Goal: Information Seeking & Learning: Check status

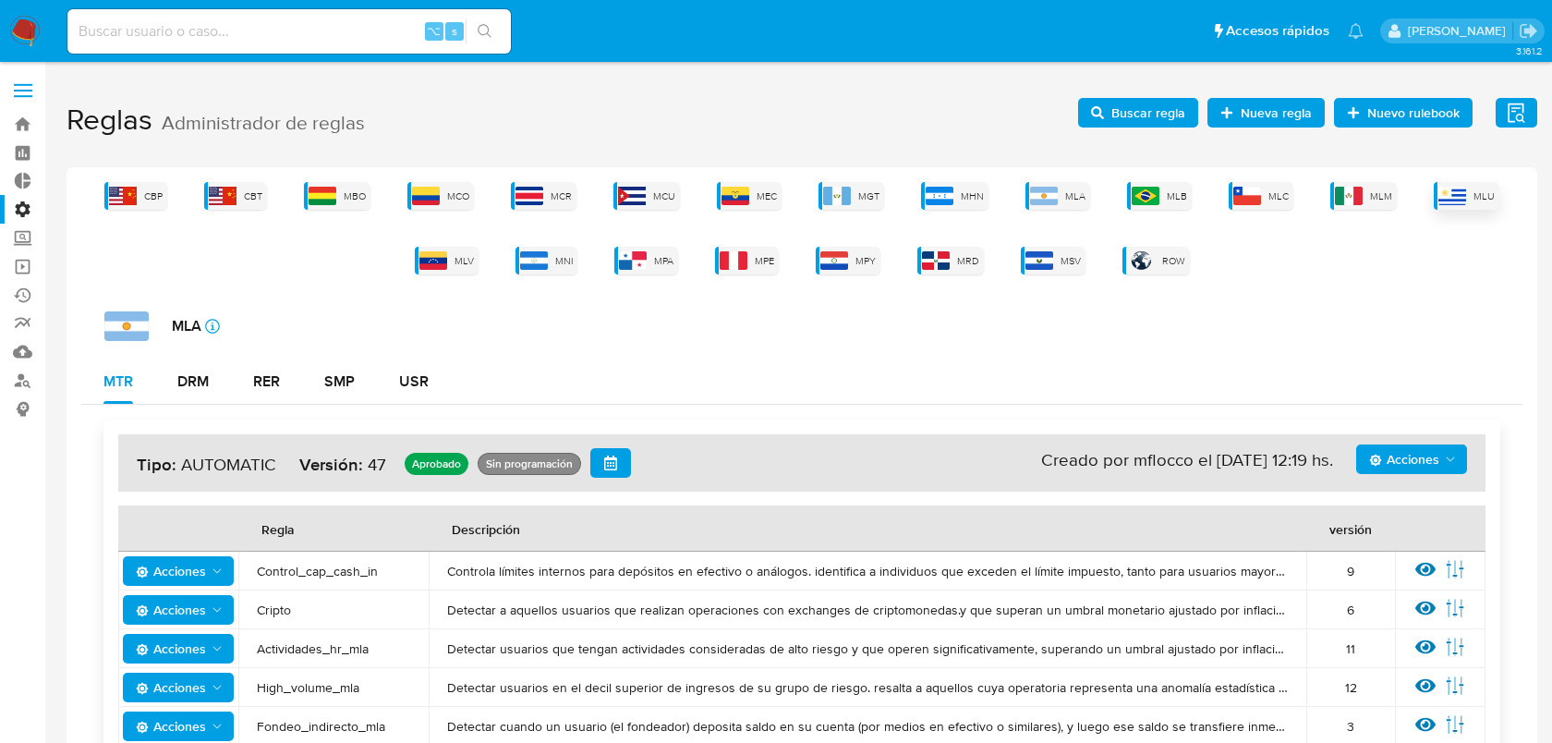
click at [1467, 198] on div "MLU" at bounding box center [1467, 196] width 66 height 28
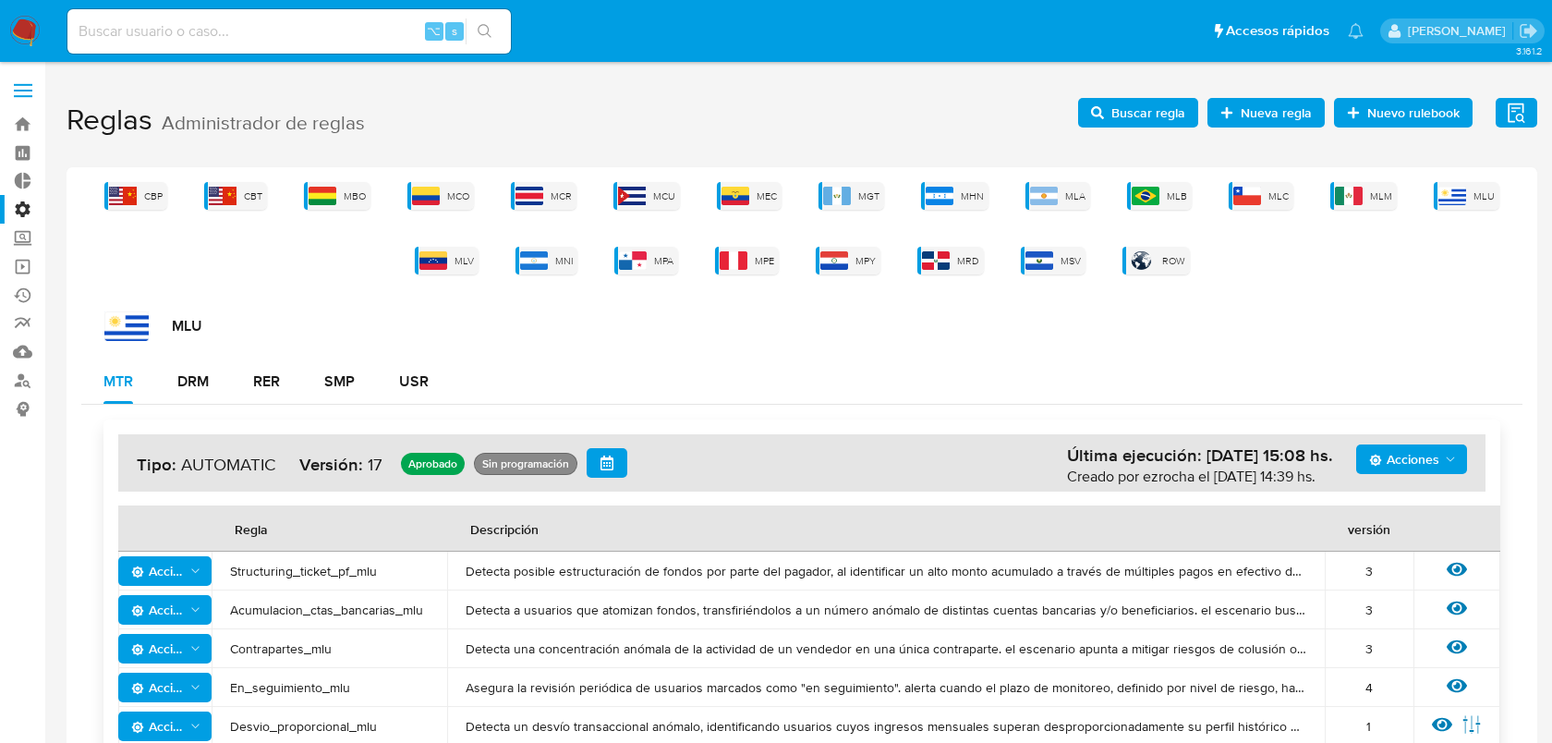
click at [1135, 123] on span "Buscar regla" at bounding box center [1149, 113] width 74 height 30
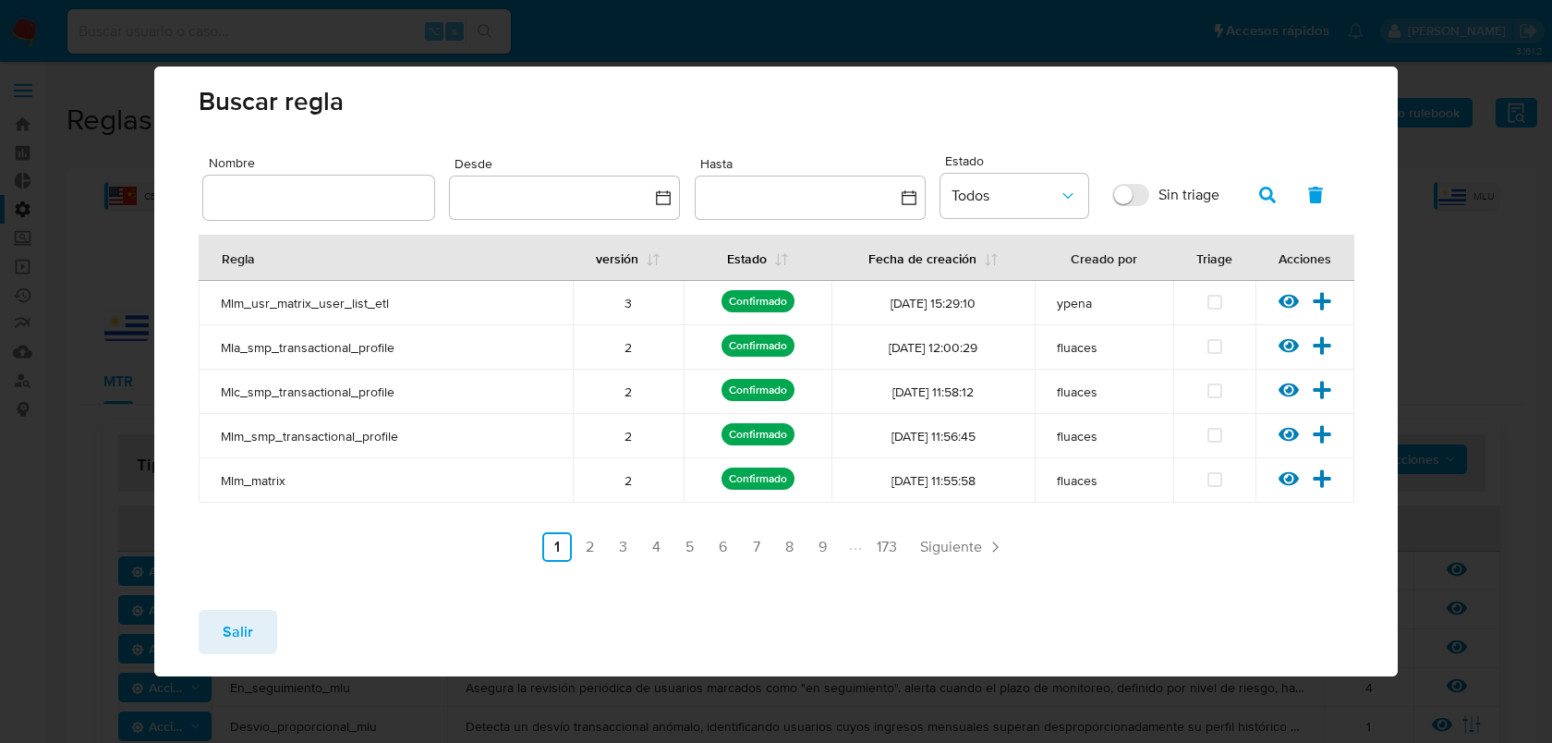
click at [354, 198] on input "text" at bounding box center [318, 198] width 231 height 24
type input "EN_SEGUIMIENTO"
click at [1264, 191] on icon "button" at bounding box center [1267, 195] width 17 height 17
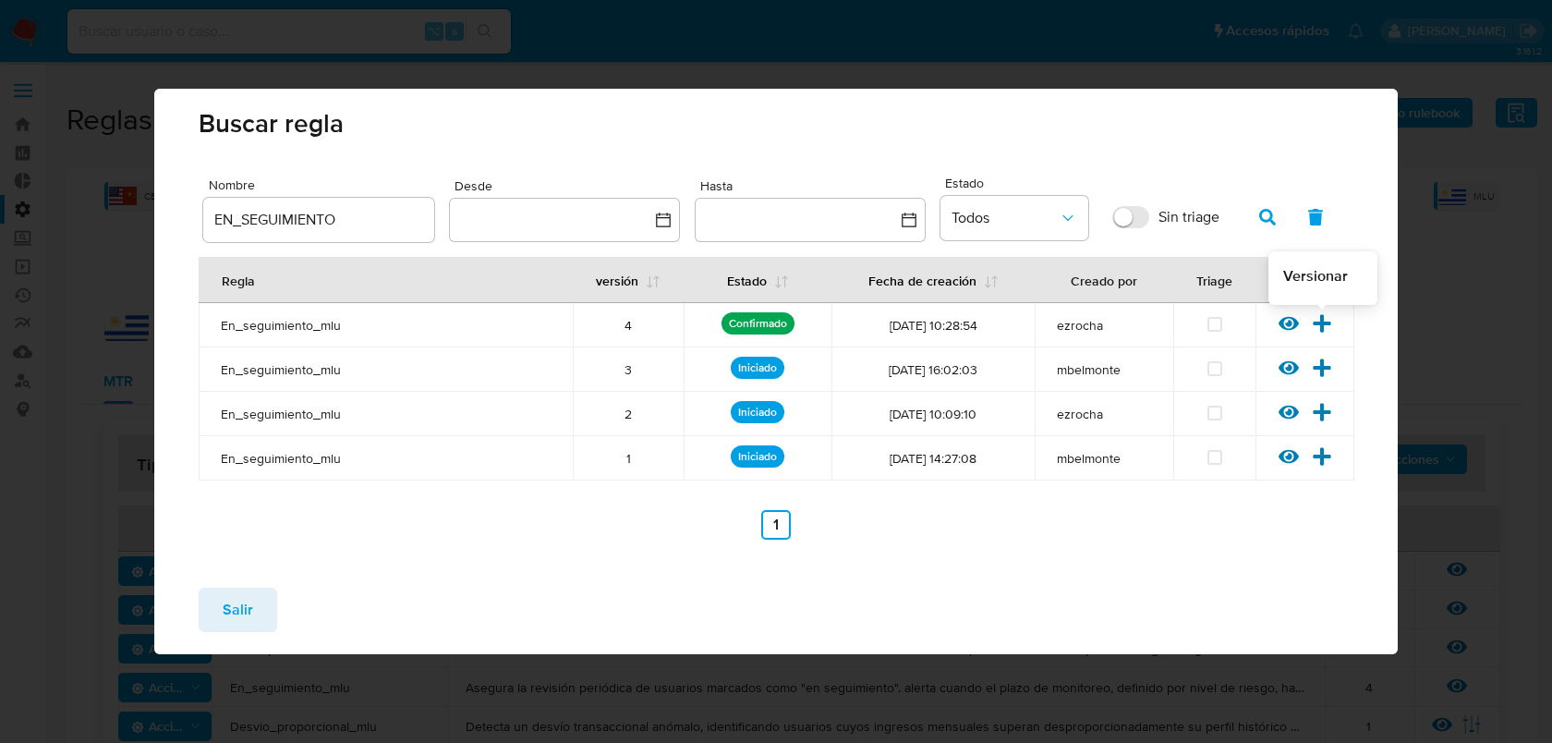
click at [1323, 328] on icon at bounding box center [1322, 323] width 18 height 18
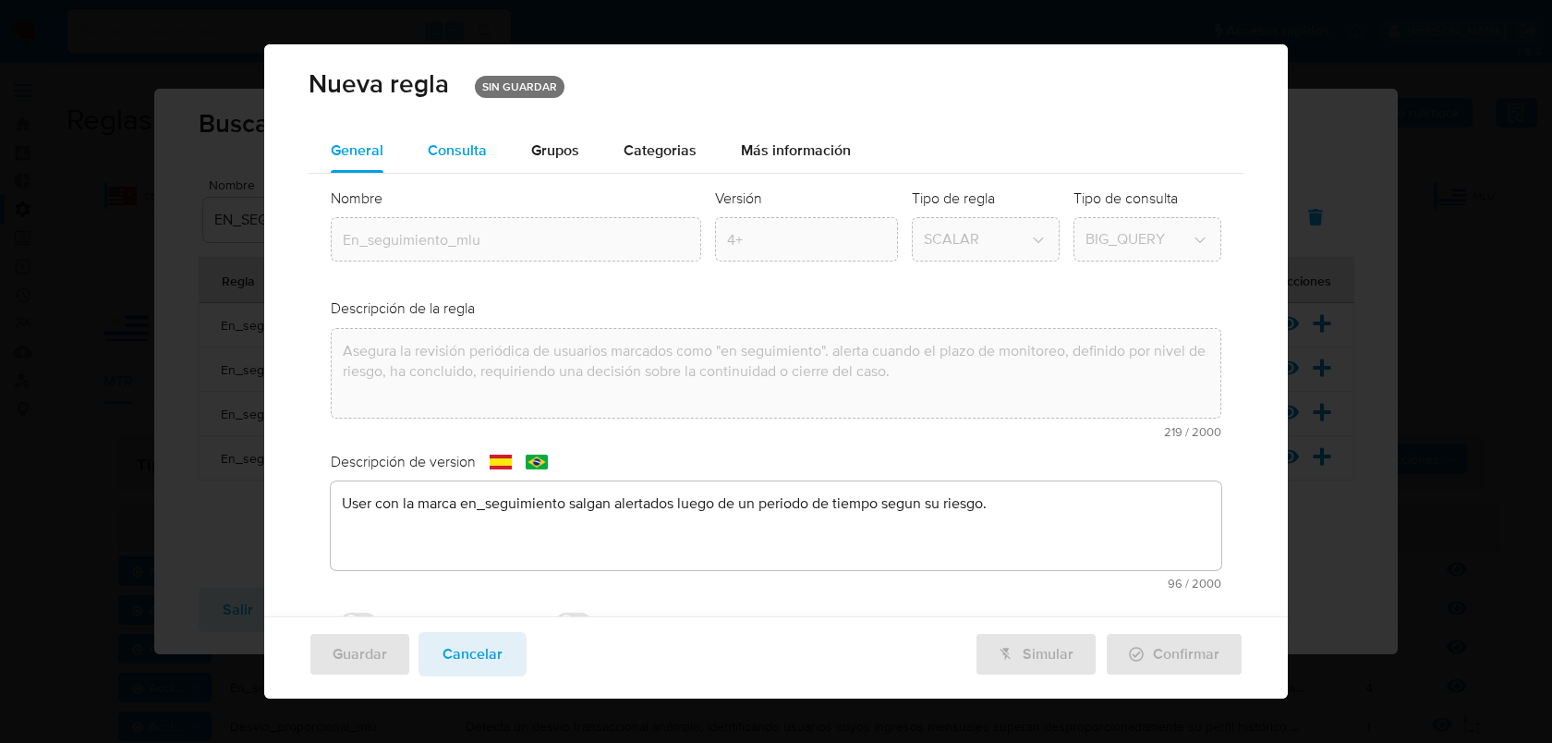
click at [482, 151] on span "Consulta" at bounding box center [457, 150] width 59 height 21
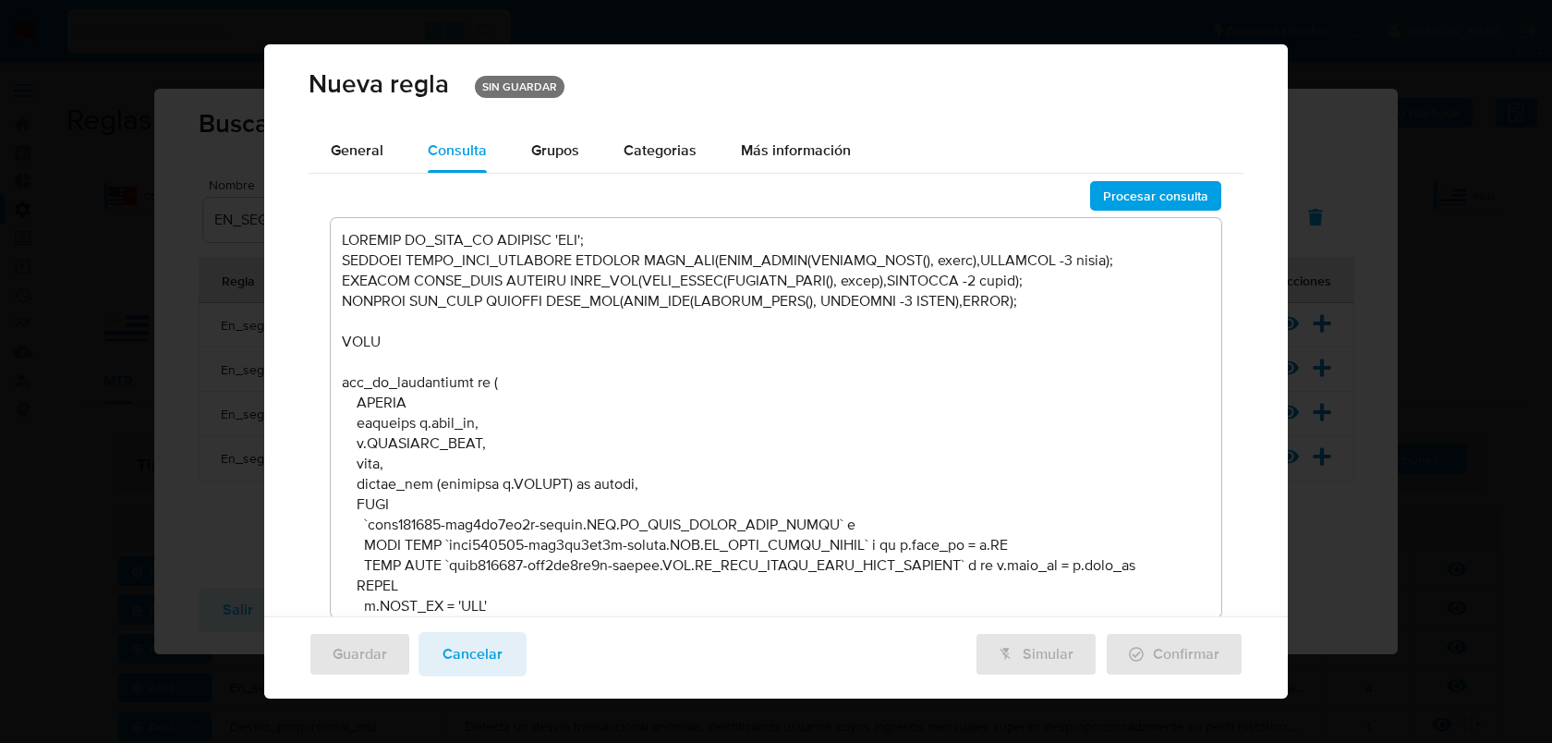
click at [638, 444] on textarea at bounding box center [777, 417] width 892 height 399
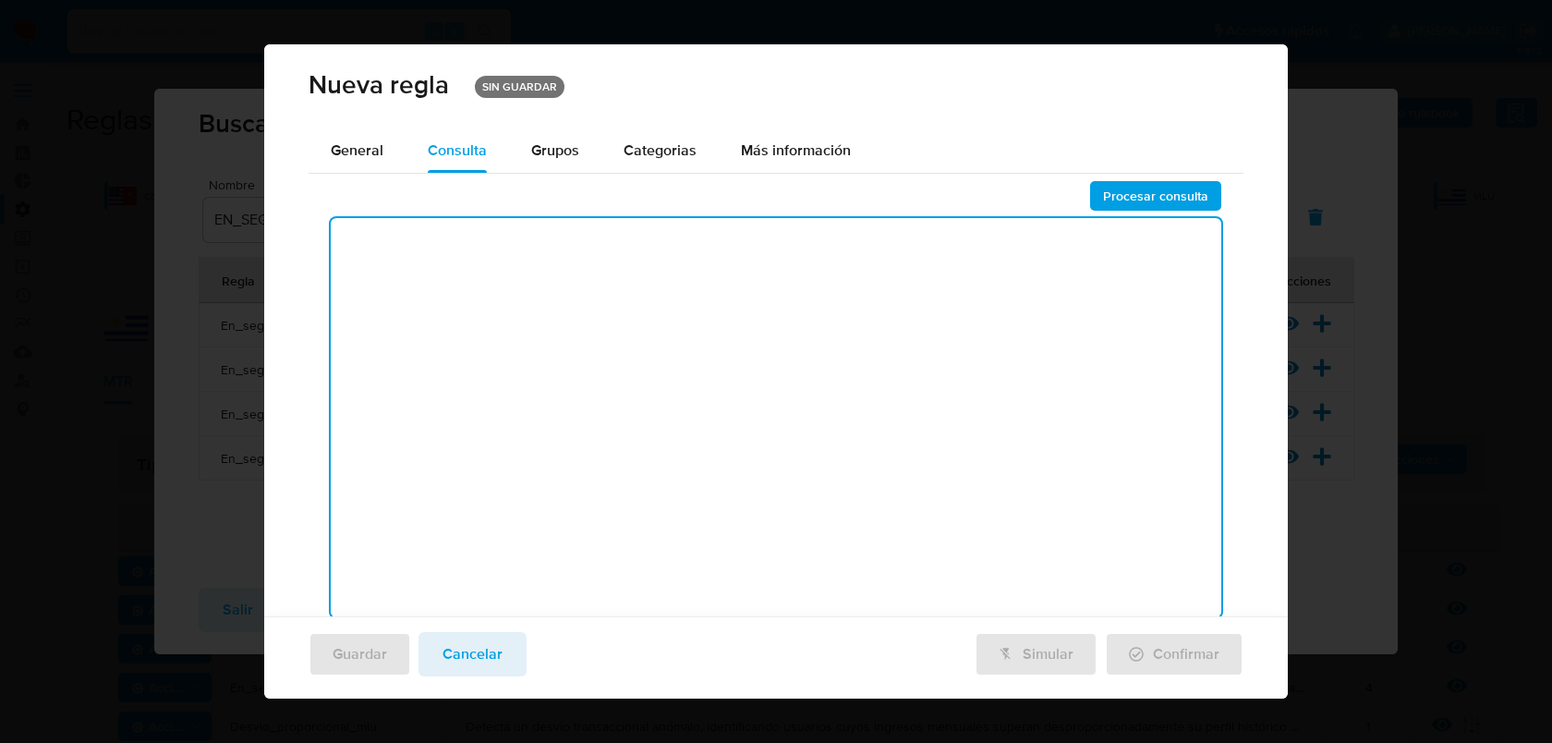
click at [638, 291] on textarea at bounding box center [777, 417] width 892 height 399
paste textarea "DECLARE IN_SITE_ID DEFAULT 'MLU'; DECLARE START_DATE_PREVIOUS DEFAULT DATE_ADD(…"
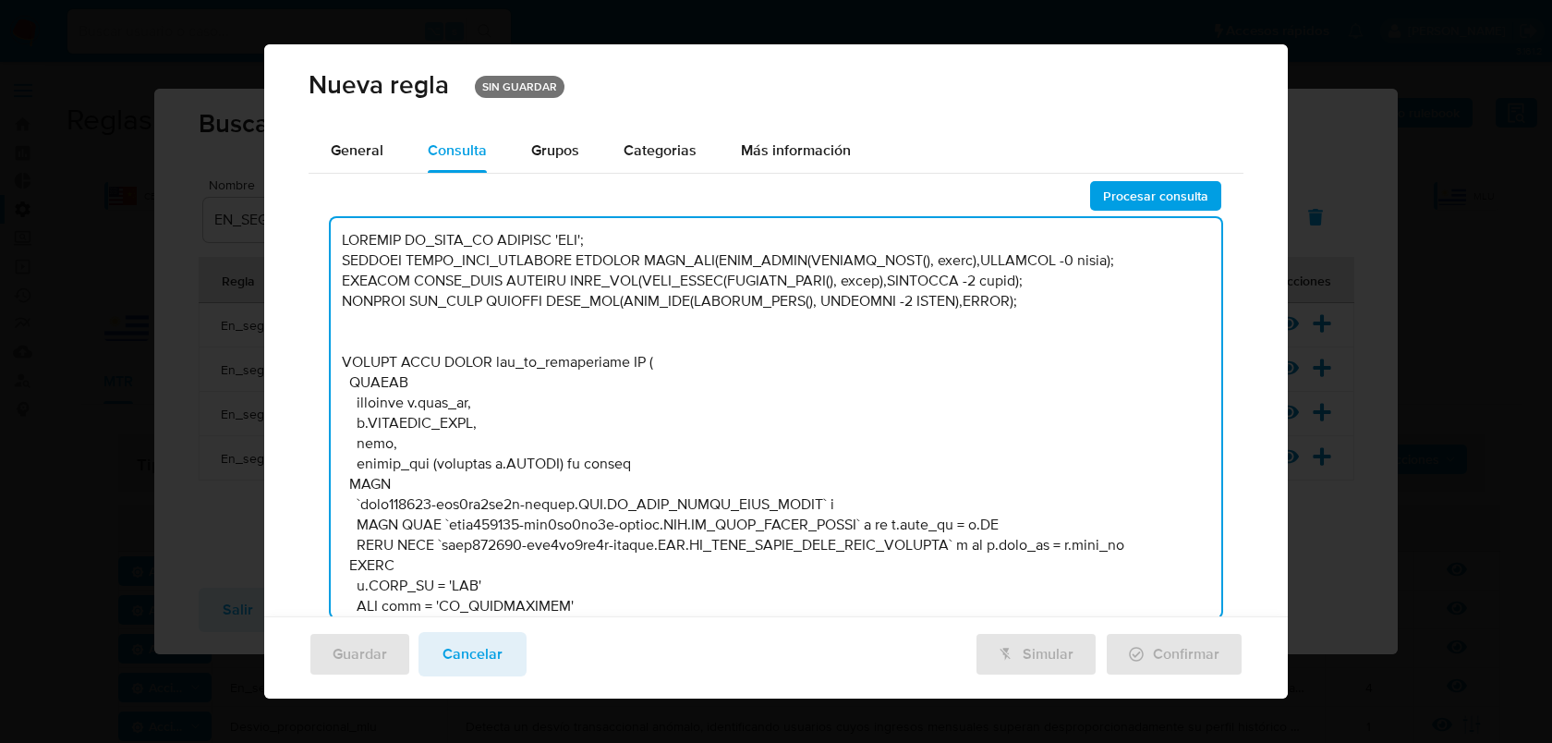
scroll to position [2235, 0]
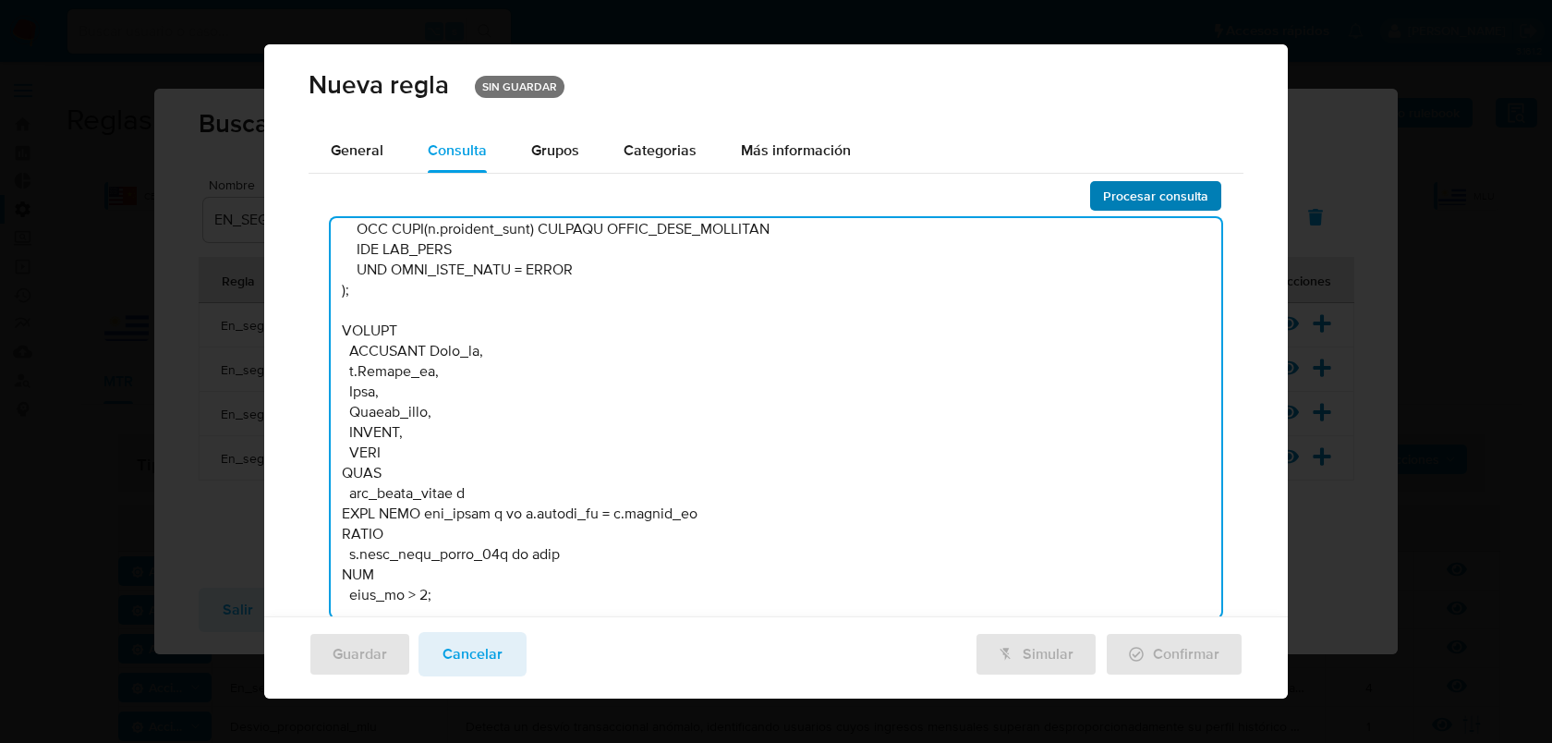
type textarea "DECLARE IN_SITE_ID DEFAULT 'MLU'; DECLARE START_DATE_PREVIOUS DEFAULT DATE_ADD(…"
click at [1138, 188] on span "Procesar consulta" at bounding box center [1155, 196] width 105 height 26
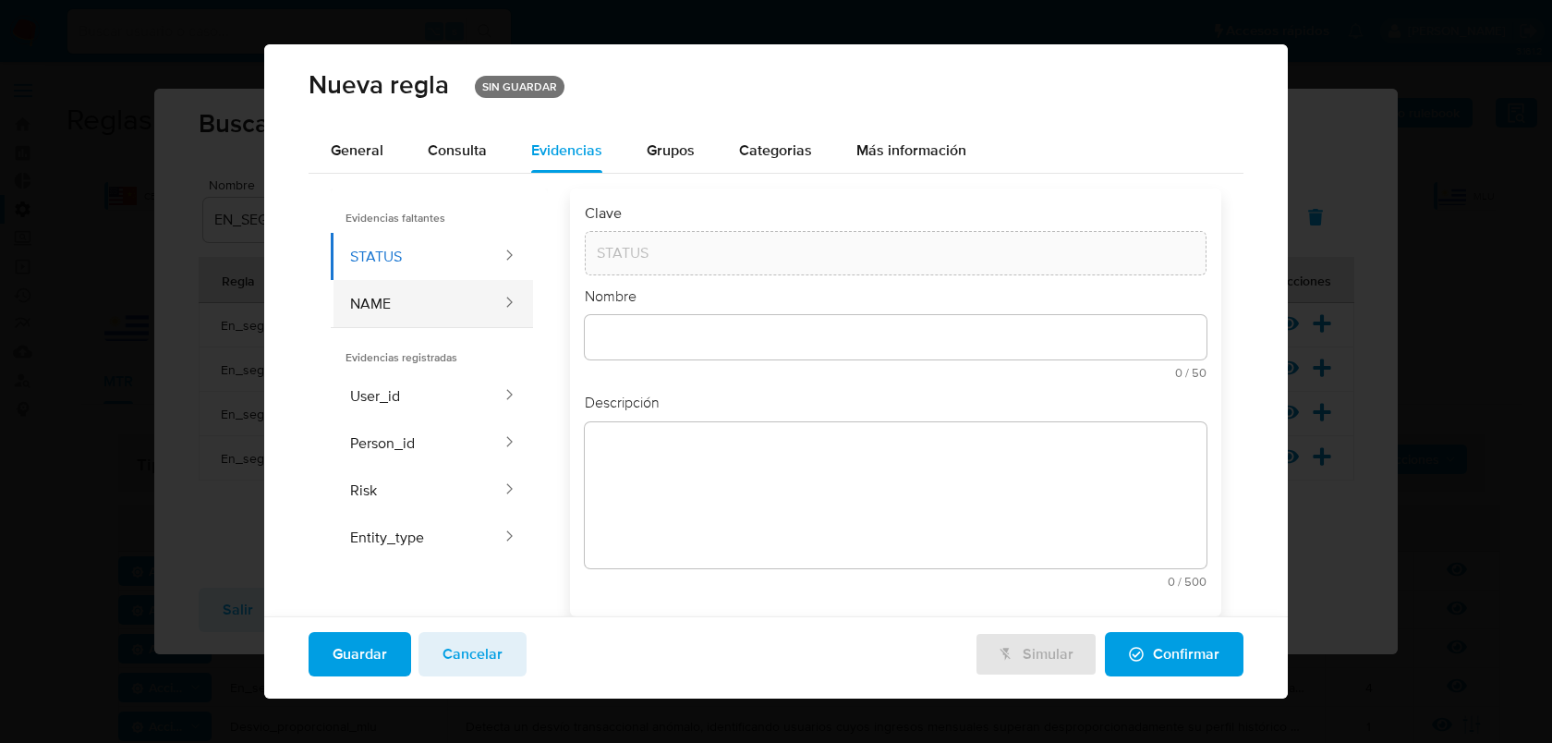
click at [407, 298] on button "NAME" at bounding box center [417, 303] width 173 height 47
click at [425, 395] on button "User_id" at bounding box center [417, 395] width 173 height 47
type input "User_id"
type input "Id usuario"
type textarea "Identificador único asignado a un usuario."
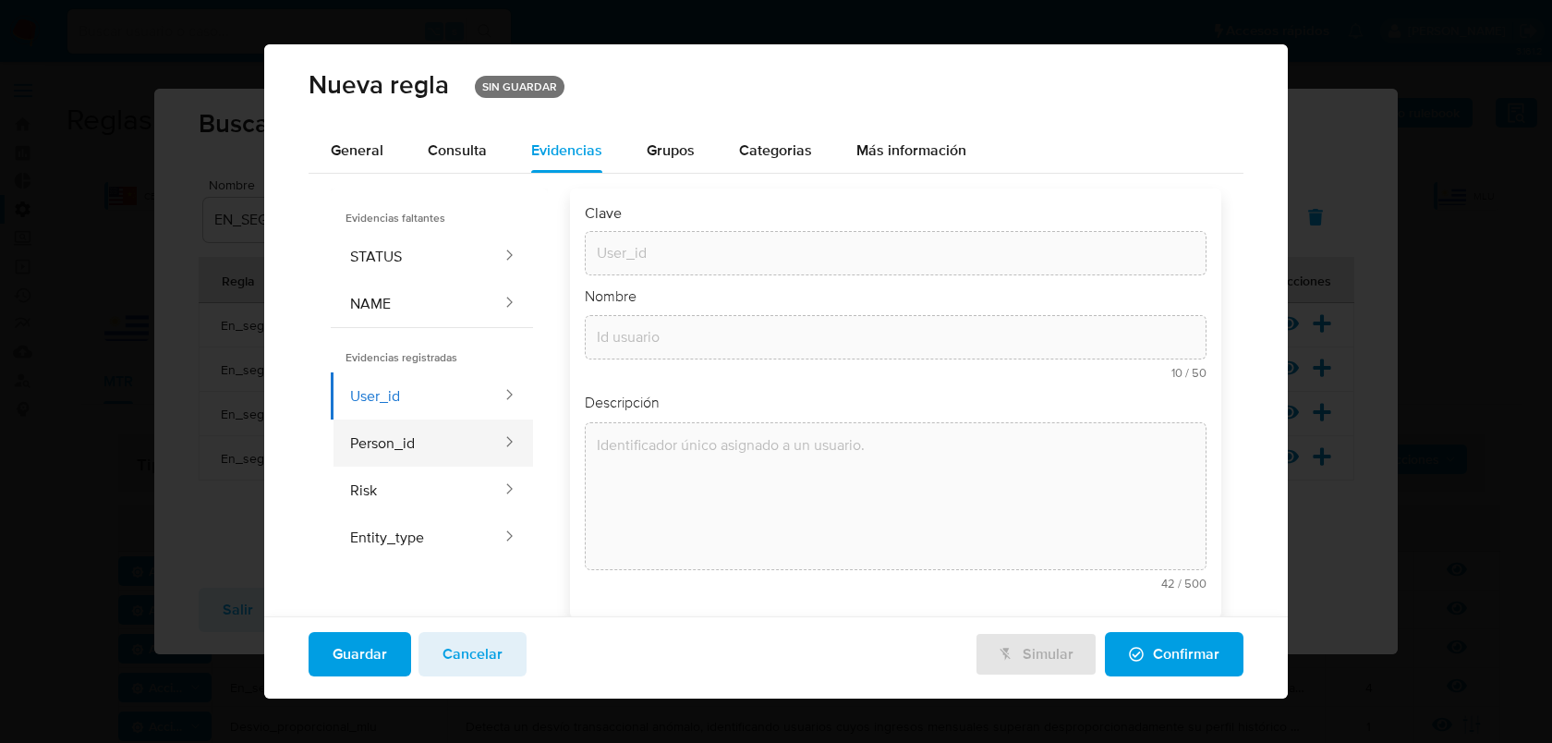
click at [429, 458] on button "Person_id" at bounding box center [417, 443] width 173 height 47
type input "Person_id"
type textarea "Identificador único que agrupa a todas las cuentas de usuario que han sido vinc…"
click at [438, 516] on button "Entity_type" at bounding box center [417, 537] width 173 height 47
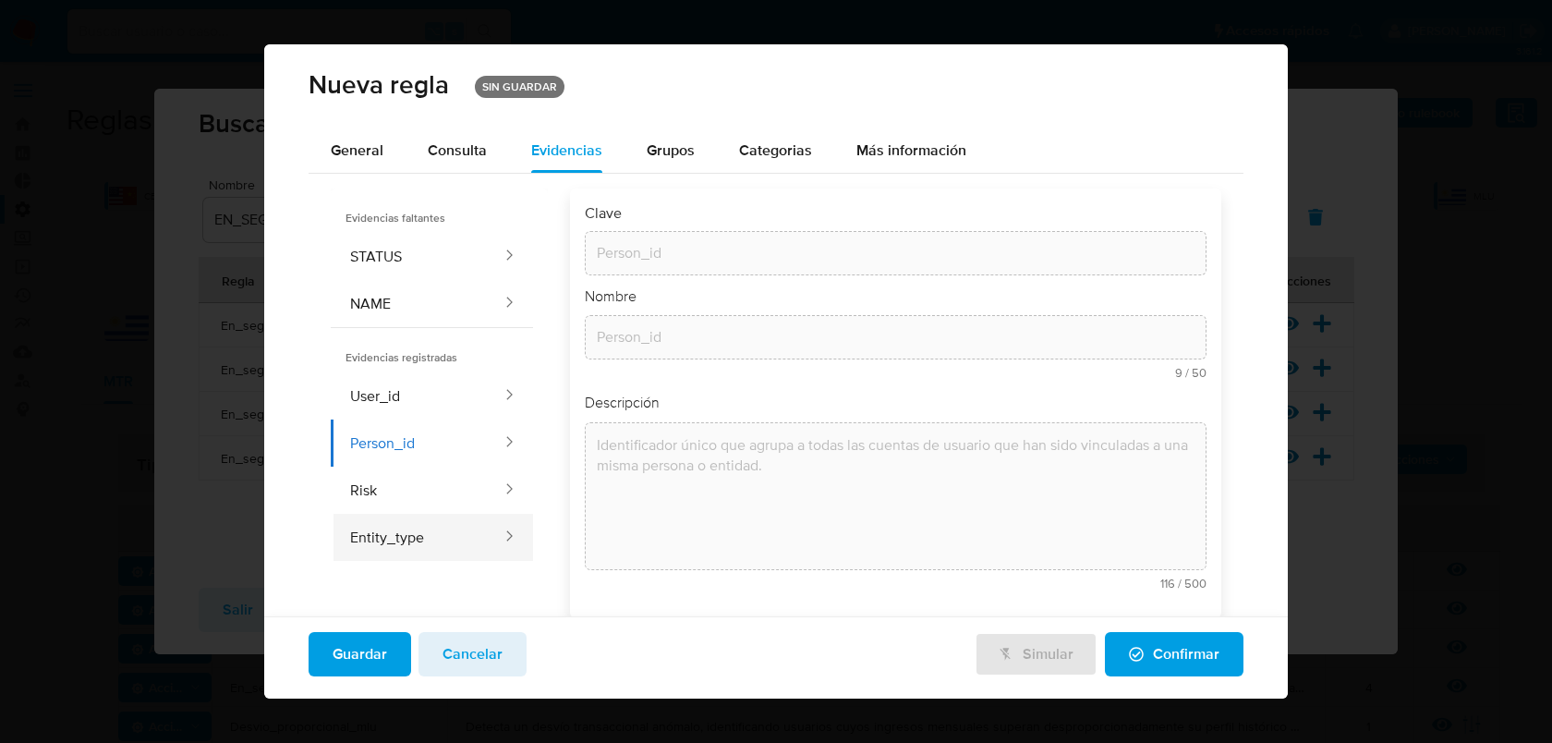
type input "Entity_type"
type input "Personería"
type textarea "Tipo de personería (física o jurídica)"
click at [453, 482] on button "Risk" at bounding box center [417, 490] width 173 height 47
type input "Risk"
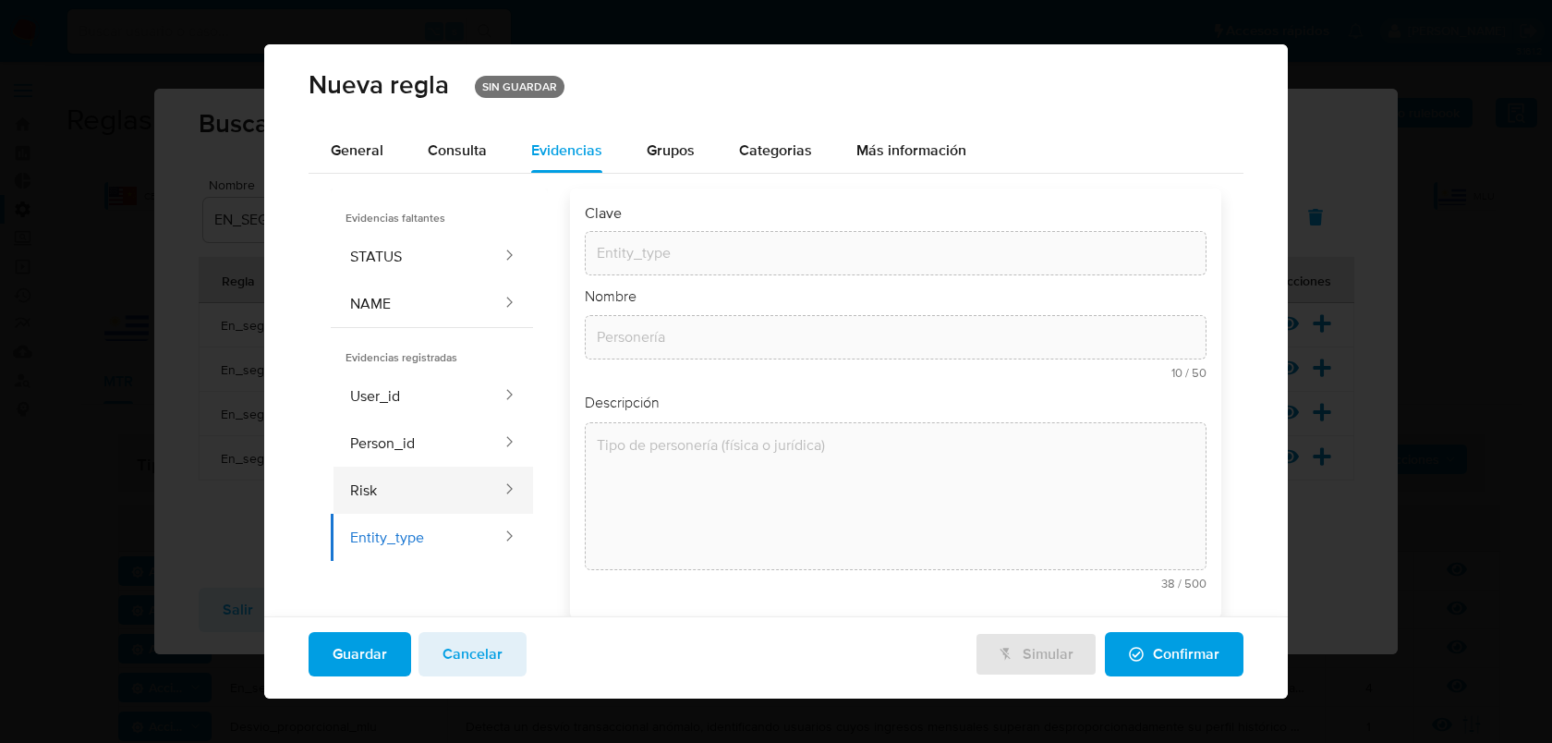
type input "Riesgo pld"
type textarea "Riesgo pld"
click at [470, 270] on button "STATUS" at bounding box center [417, 256] width 173 height 47
type input "STATUS"
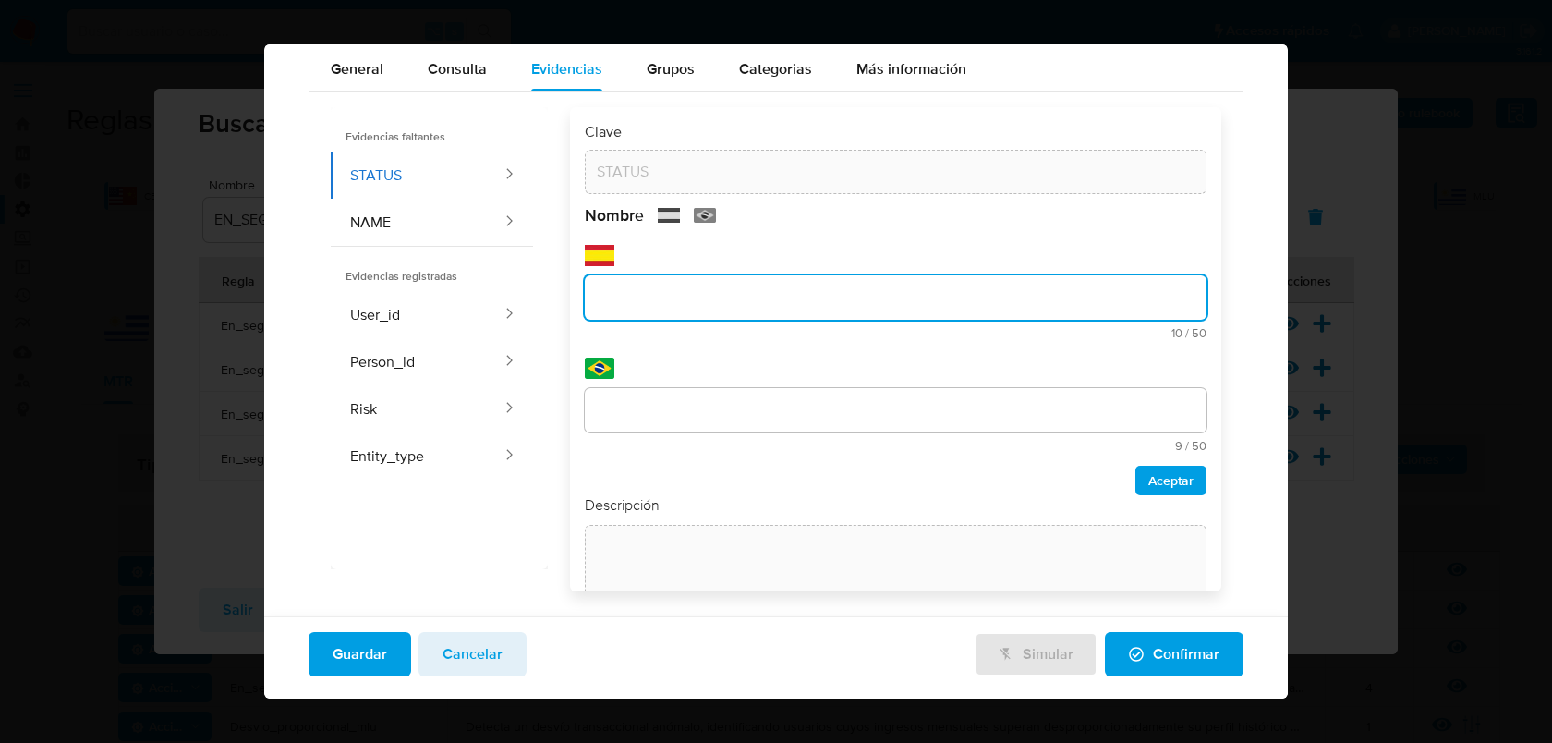
click at [599, 334] on div "text-es 10 / 50 40 caracteres restantes" at bounding box center [896, 307] width 623 height 64
type input "e"
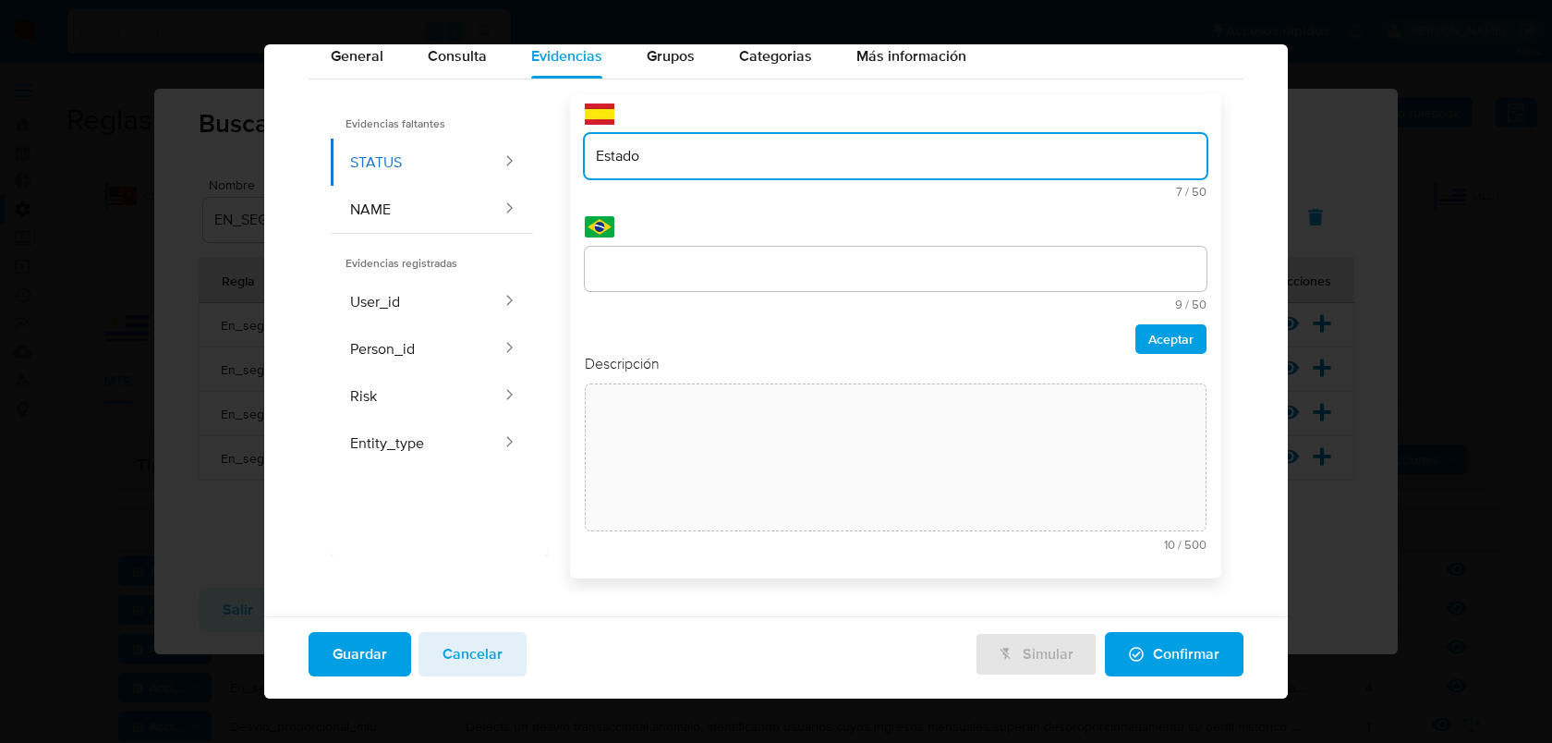
click at [667, 403] on div "Clave STATUS Nombre text-es Estado 7 / 50 43 caracteres restantes text-pt 9 / 5…" at bounding box center [896, 273] width 623 height 584
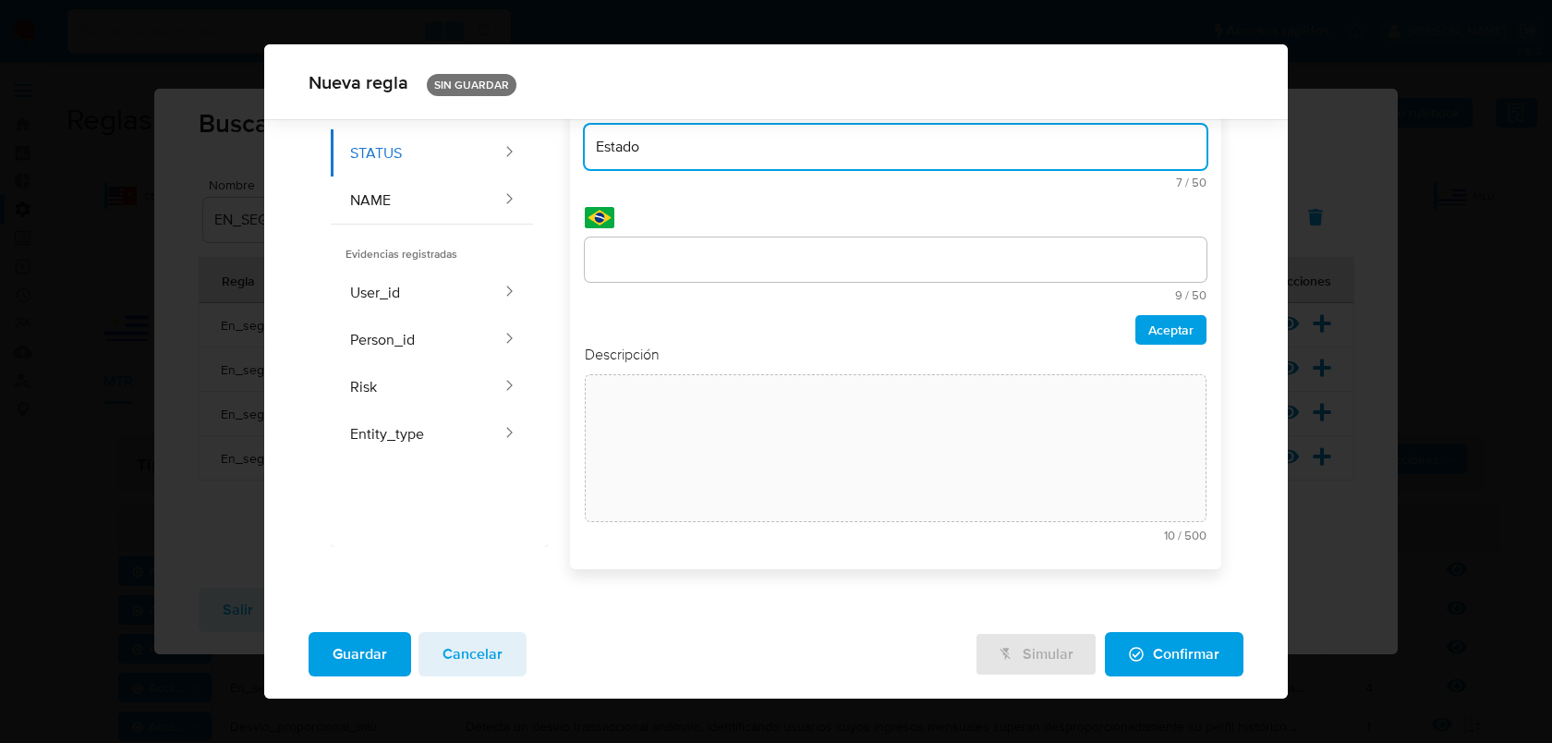
click at [701, 141] on input "Estado" at bounding box center [896, 147] width 623 height 24
type input "Estado de Marca"
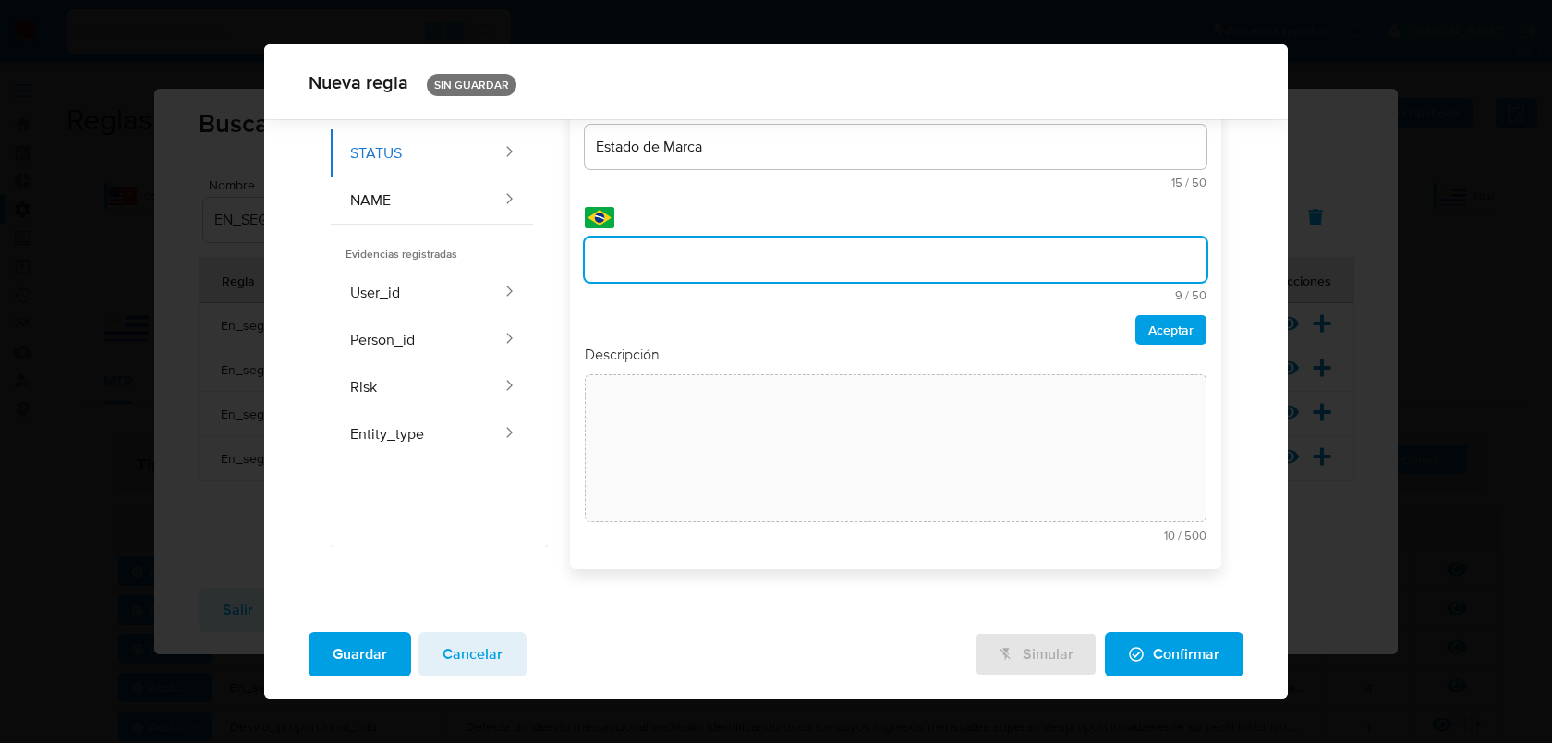
click at [763, 259] on input "text" at bounding box center [896, 260] width 623 height 24
type input "Estado de Marca"
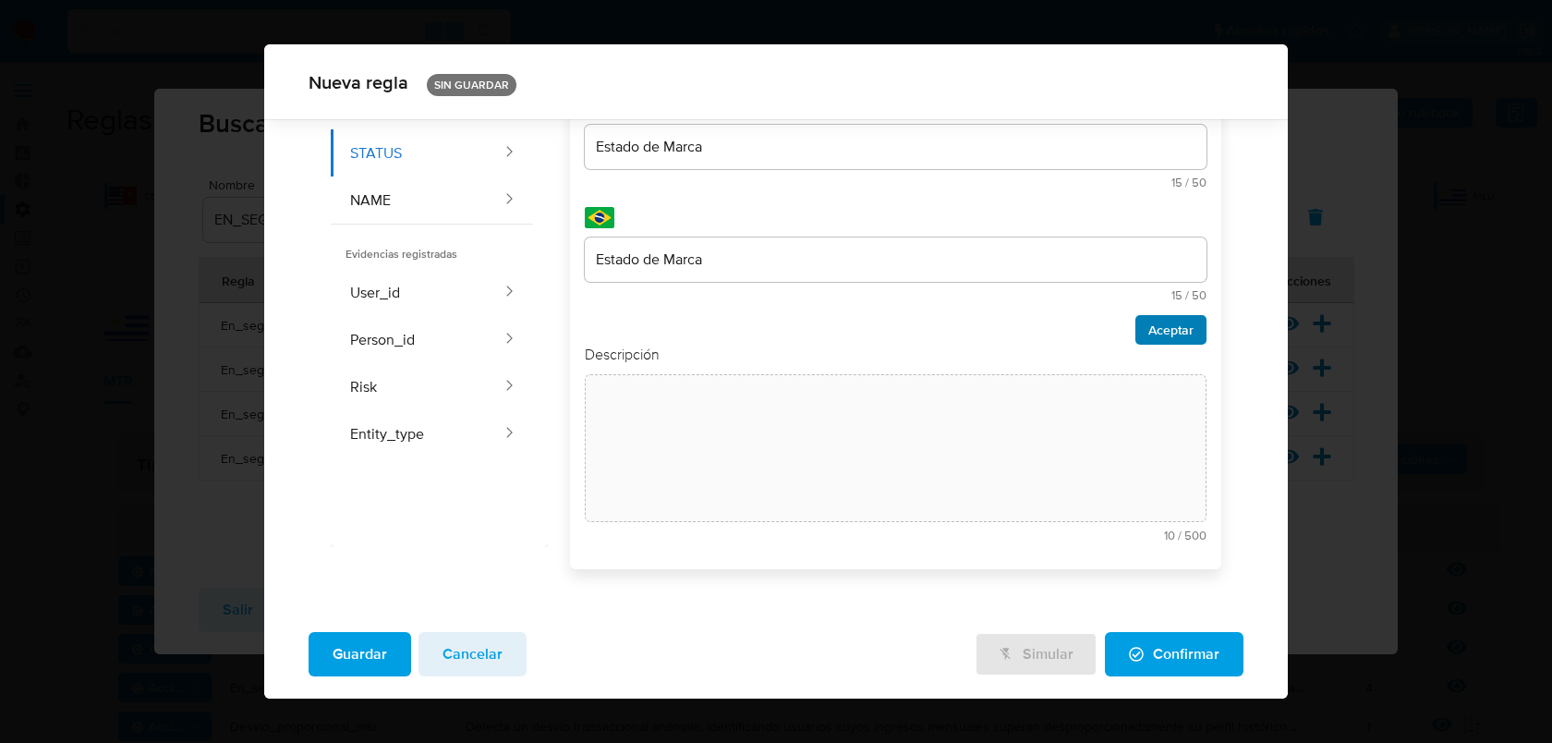
click at [1139, 325] on button "Aceptar" at bounding box center [1171, 330] width 71 height 30
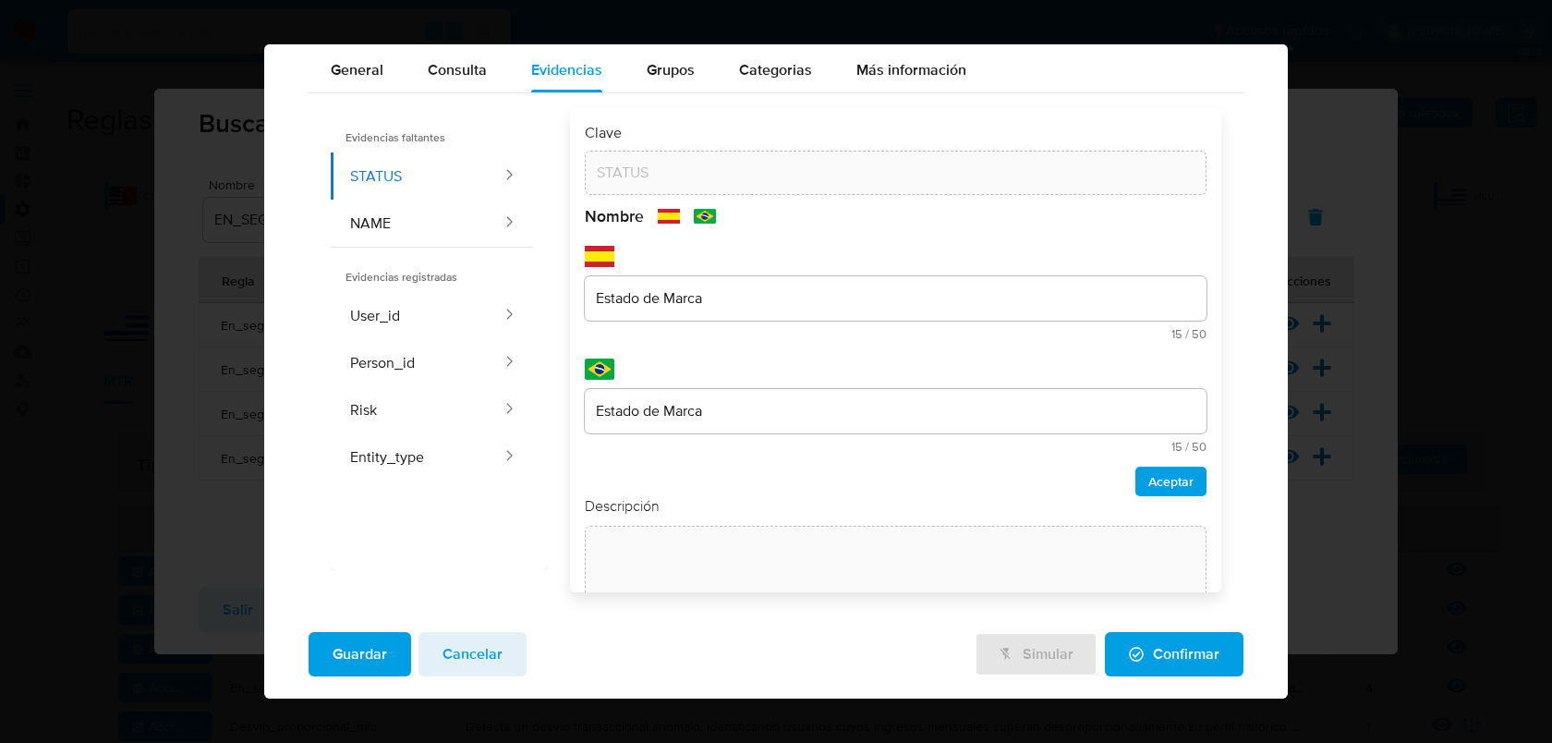
click at [659, 260] on div "text-es Estado de Marca 15 / 50 35 caracteres restantes" at bounding box center [896, 293] width 623 height 94
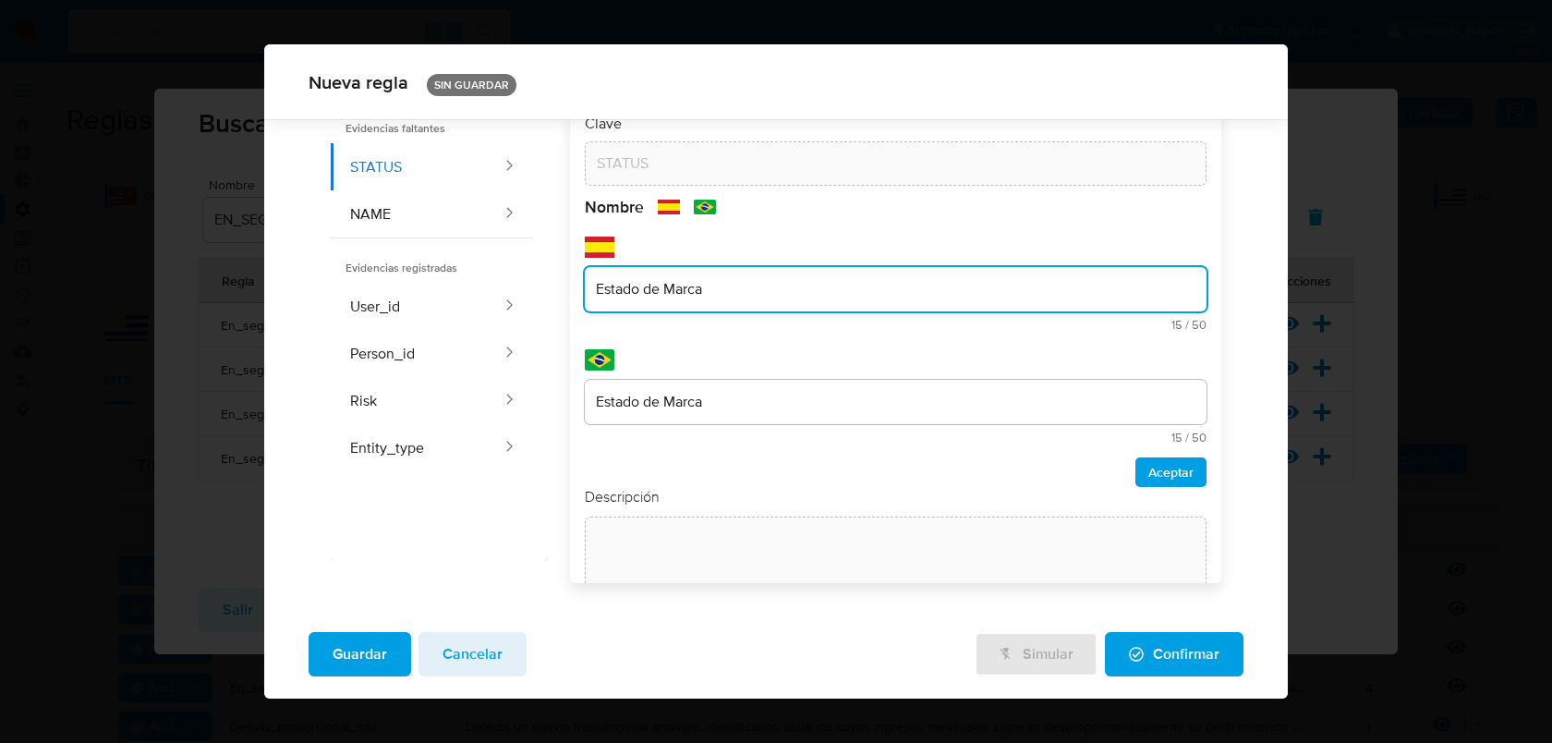
scroll to position [94, 0]
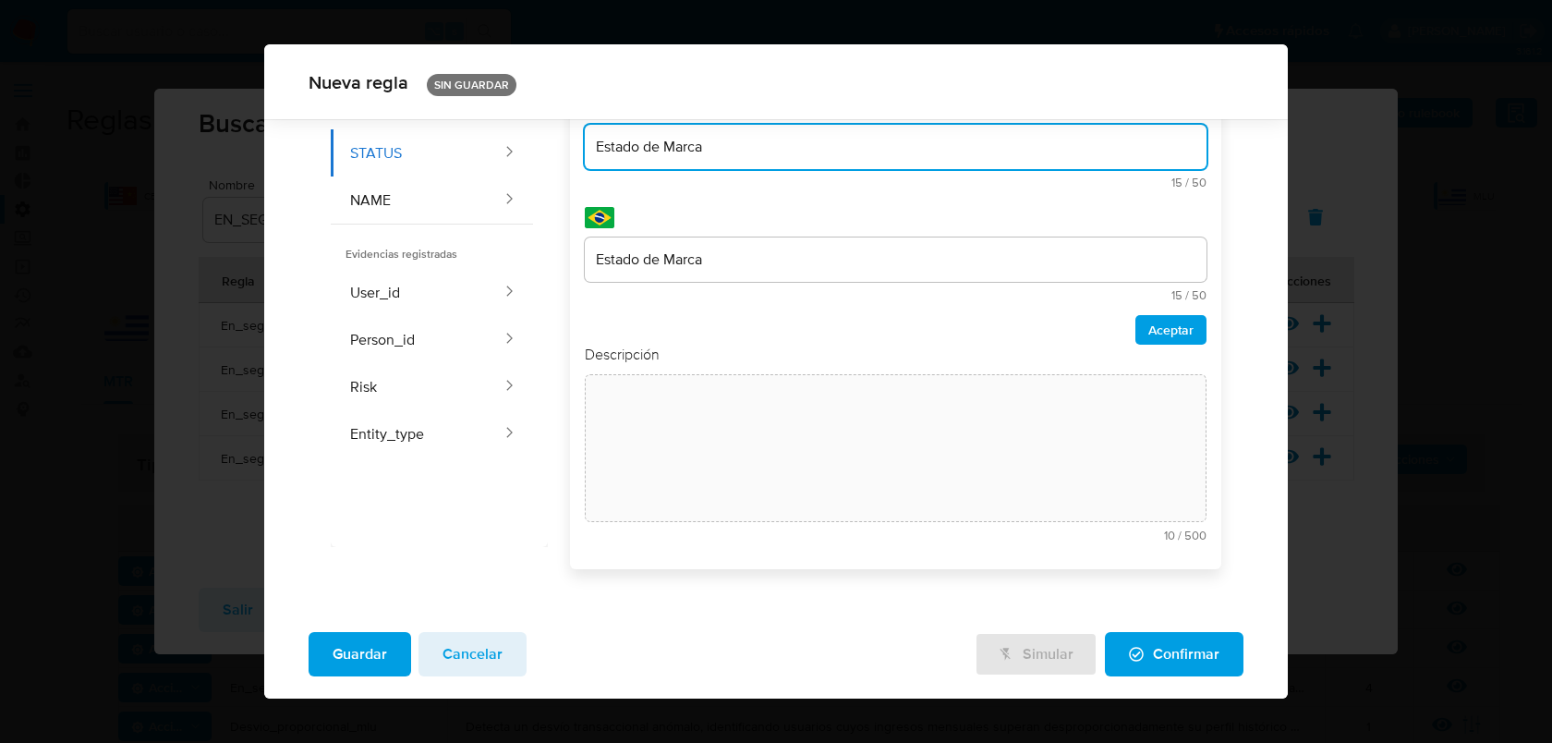
click at [658, 300] on div "Nombre text-es Estado de Marca 15 / 50 35 caracteres restantes text-pt Estado d…" at bounding box center [896, 200] width 623 height 290
type input "Estado de la marca"
click at [674, 257] on input "Estado de Marca" at bounding box center [896, 260] width 623 height 24
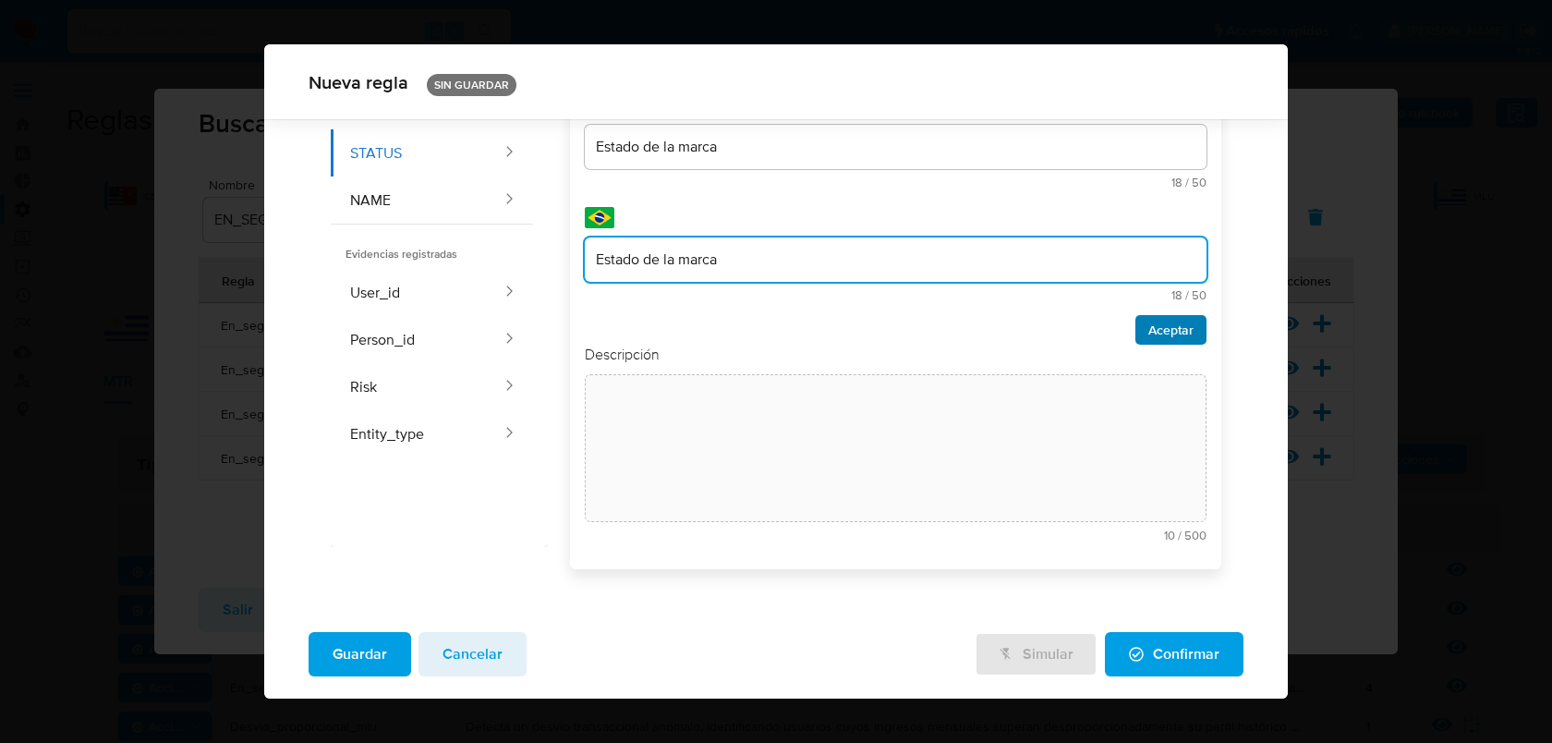
type input "Estado de la marca"
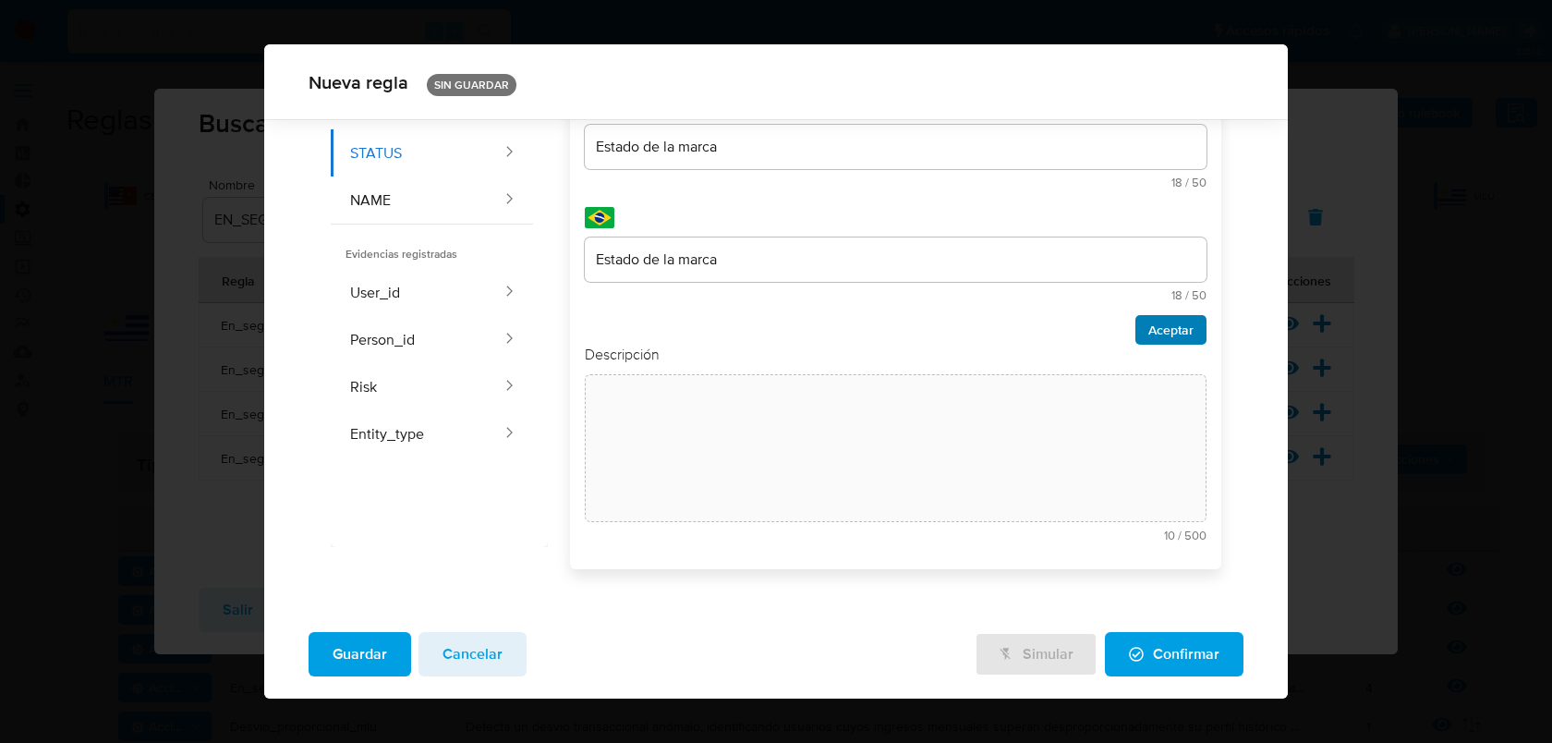
click at [1183, 332] on span "Aceptar" at bounding box center [1171, 330] width 45 height 26
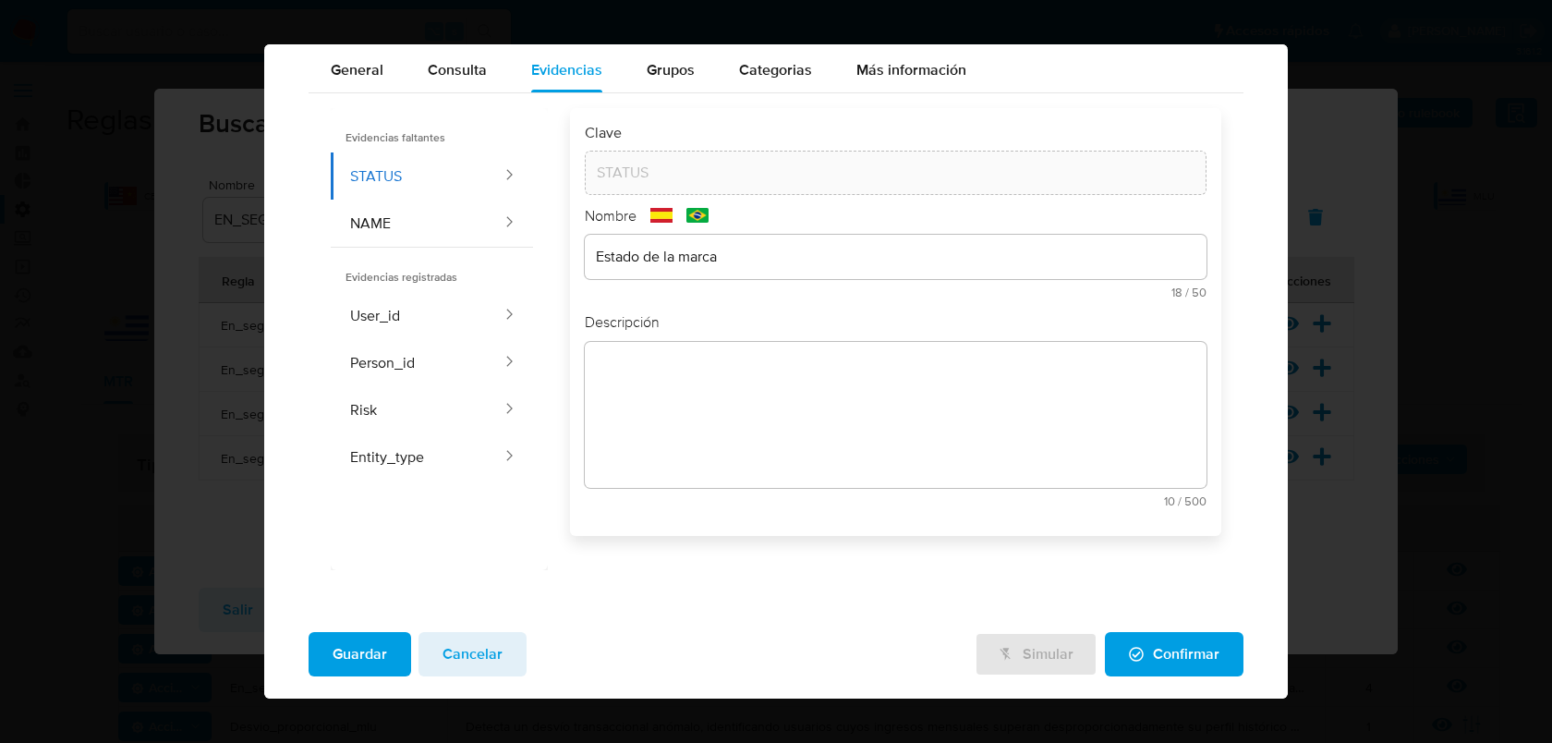
click at [823, 371] on div "text-es 10 / 500 490 caracteres restantes" at bounding box center [896, 424] width 623 height 165
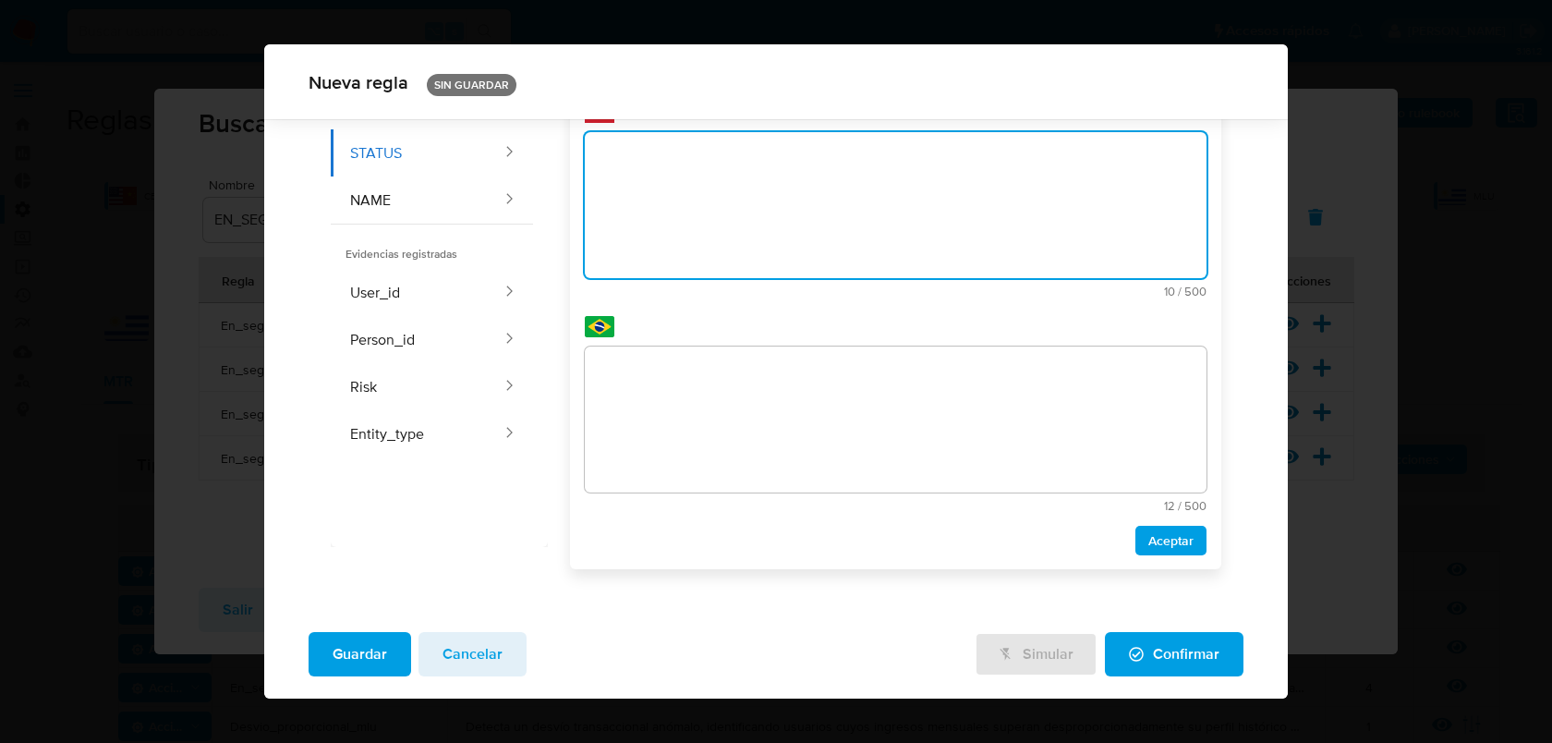
click at [781, 404] on div "Descripción text-es 10 / 500 490 caracteres restantes text-pt 12 / 500 488 cara…" at bounding box center [896, 307] width 623 height 493
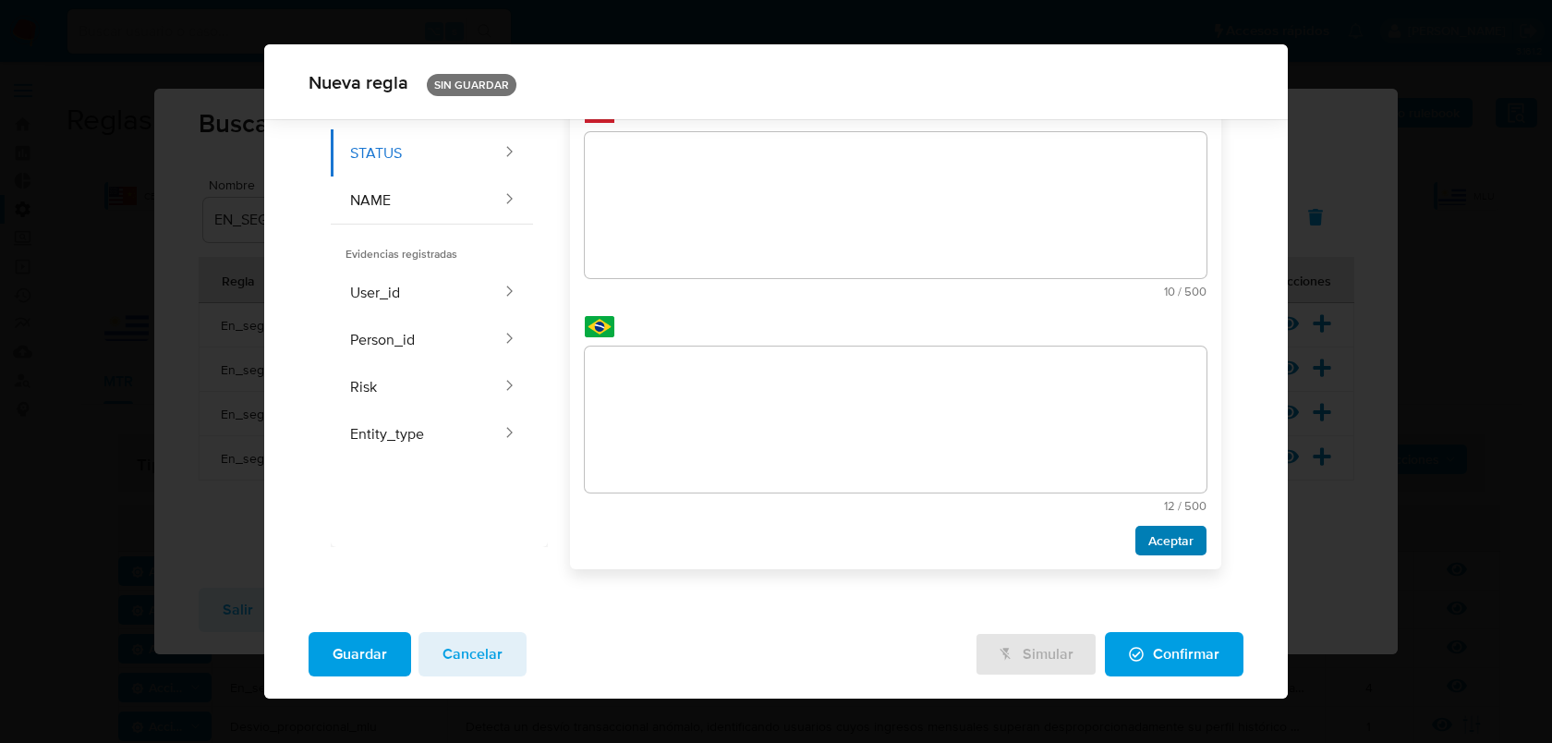
click at [1180, 544] on span "Aceptar" at bounding box center [1171, 541] width 45 height 26
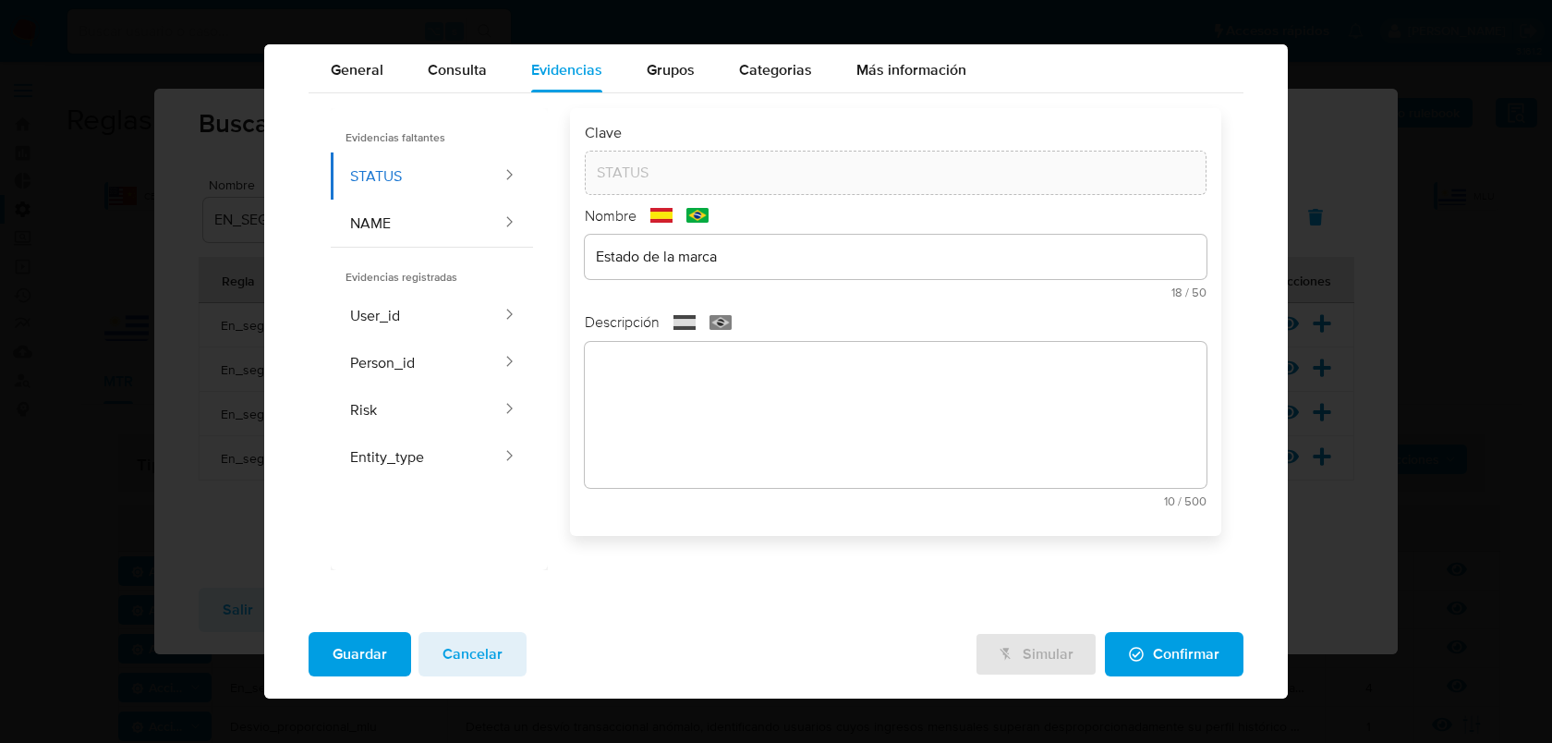
click at [1145, 640] on span "Confirmar" at bounding box center [1174, 654] width 91 height 41
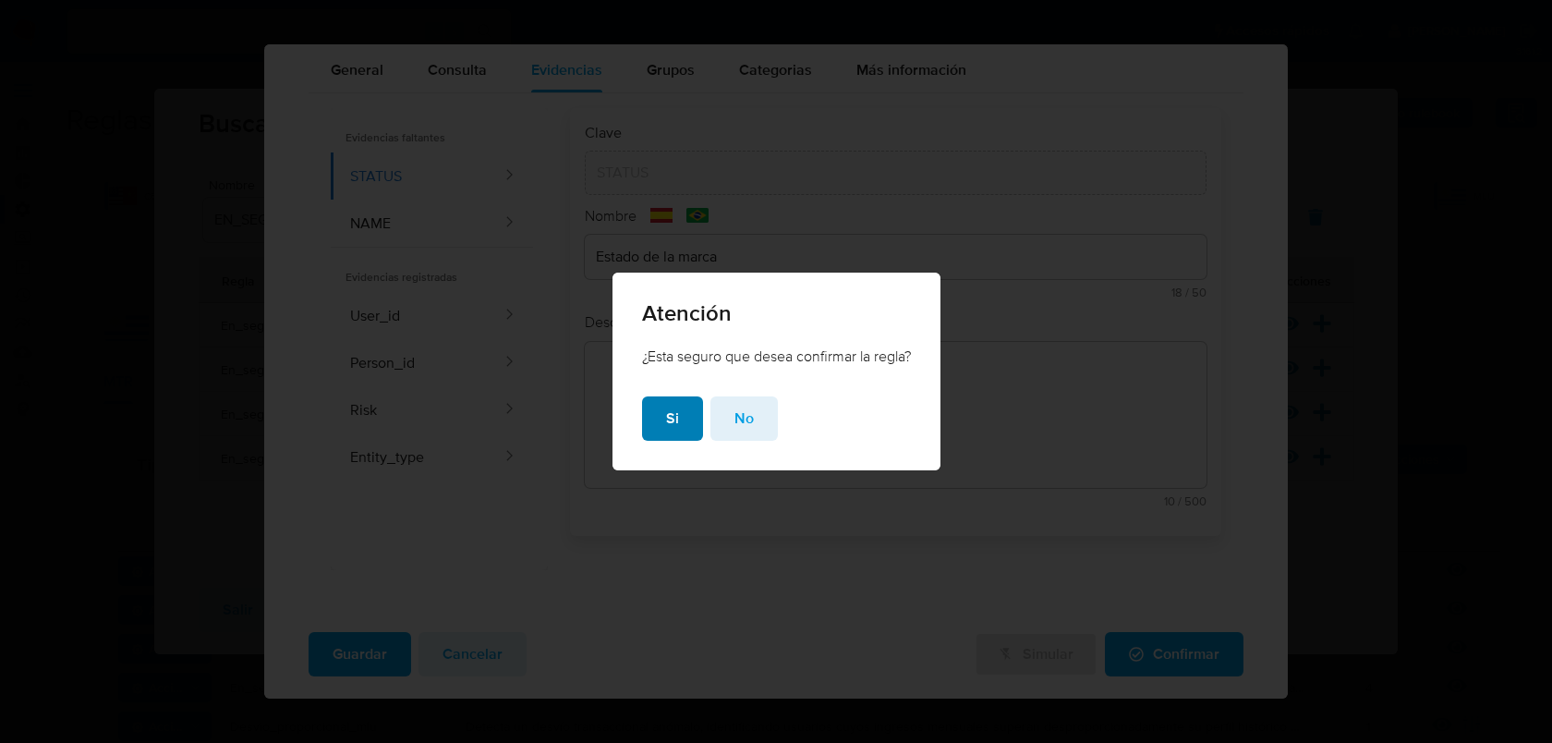
click at [666, 424] on span "Si" at bounding box center [672, 418] width 13 height 41
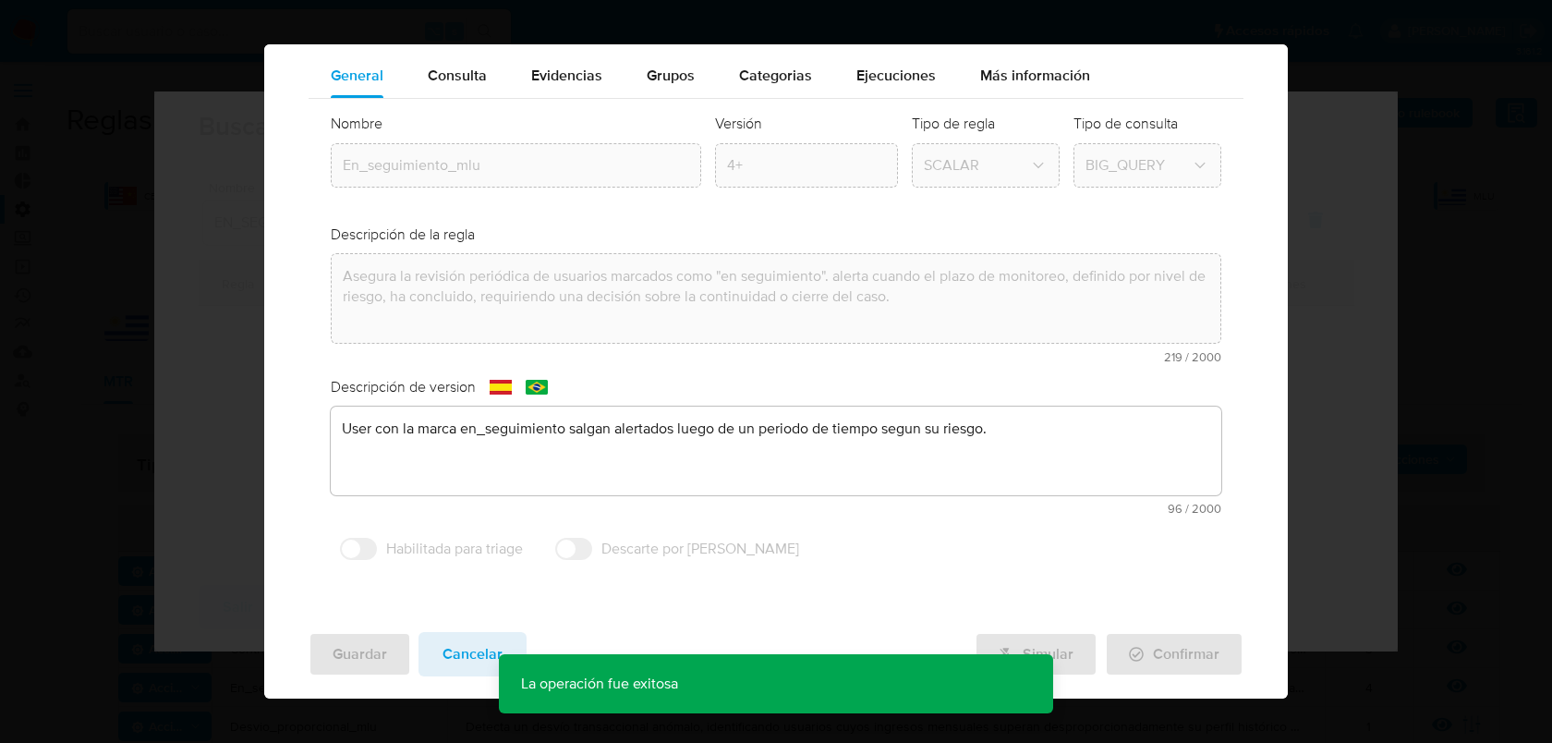
scroll to position [74, 0]
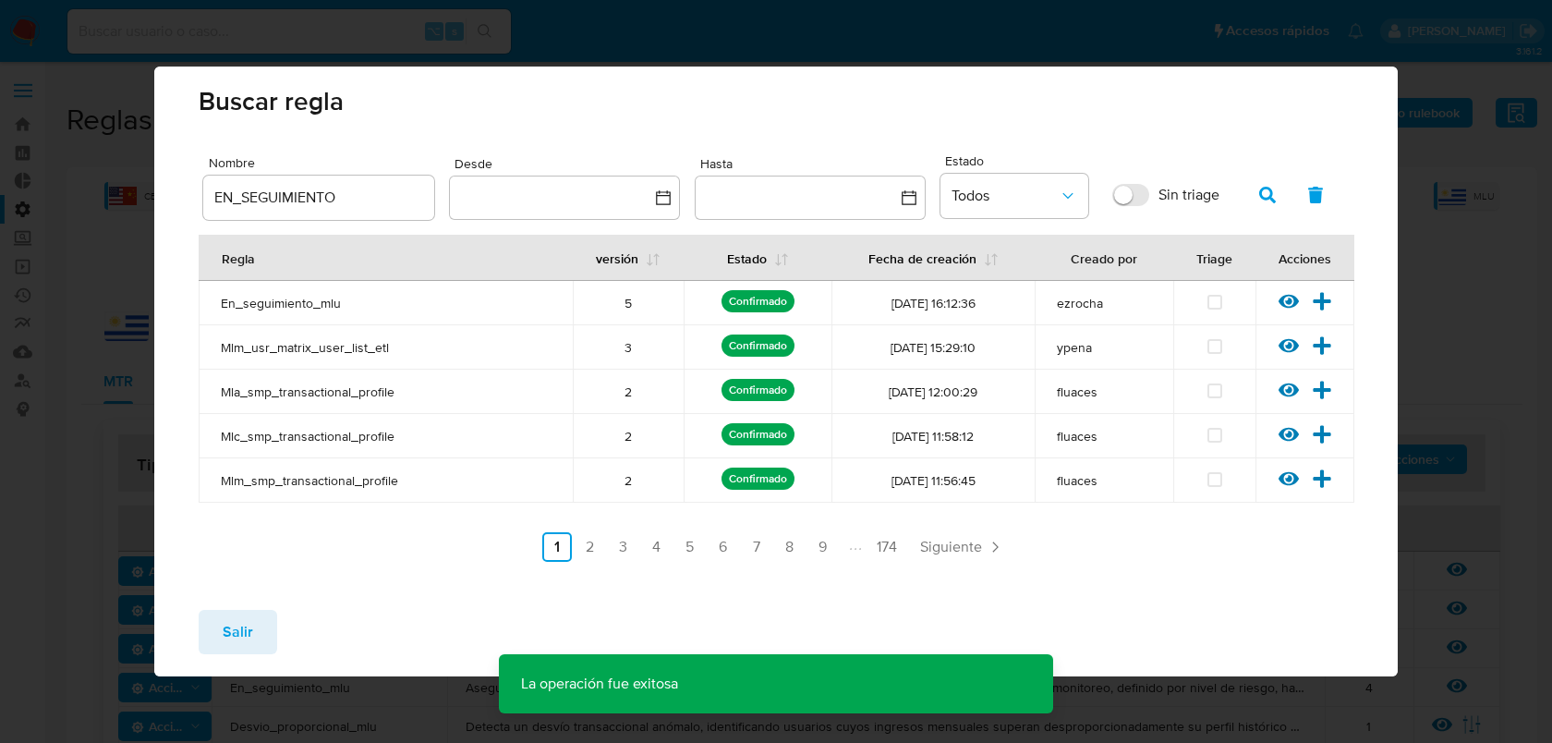
click at [245, 623] on span "Salir" at bounding box center [238, 632] width 30 height 41
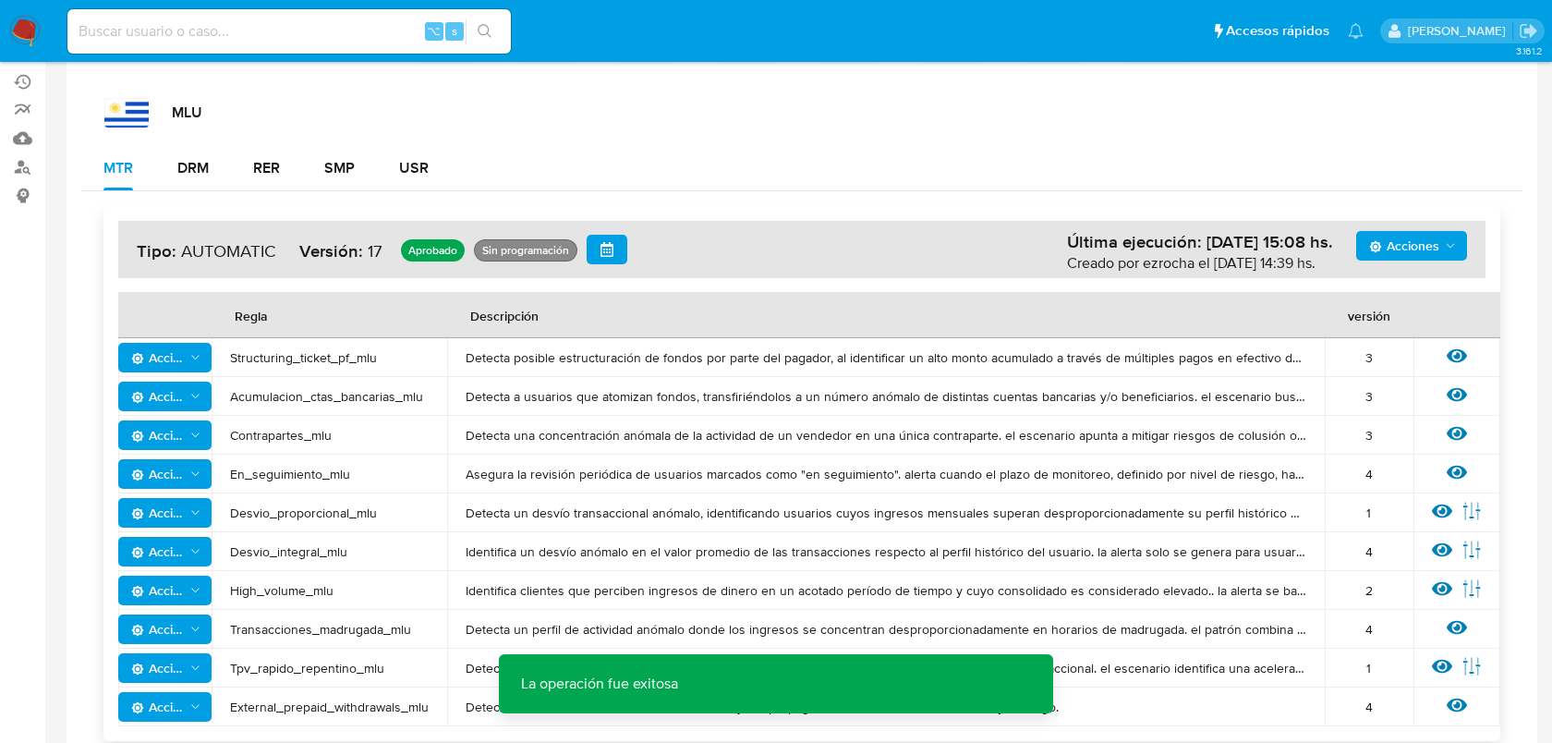
scroll to position [319, 0]
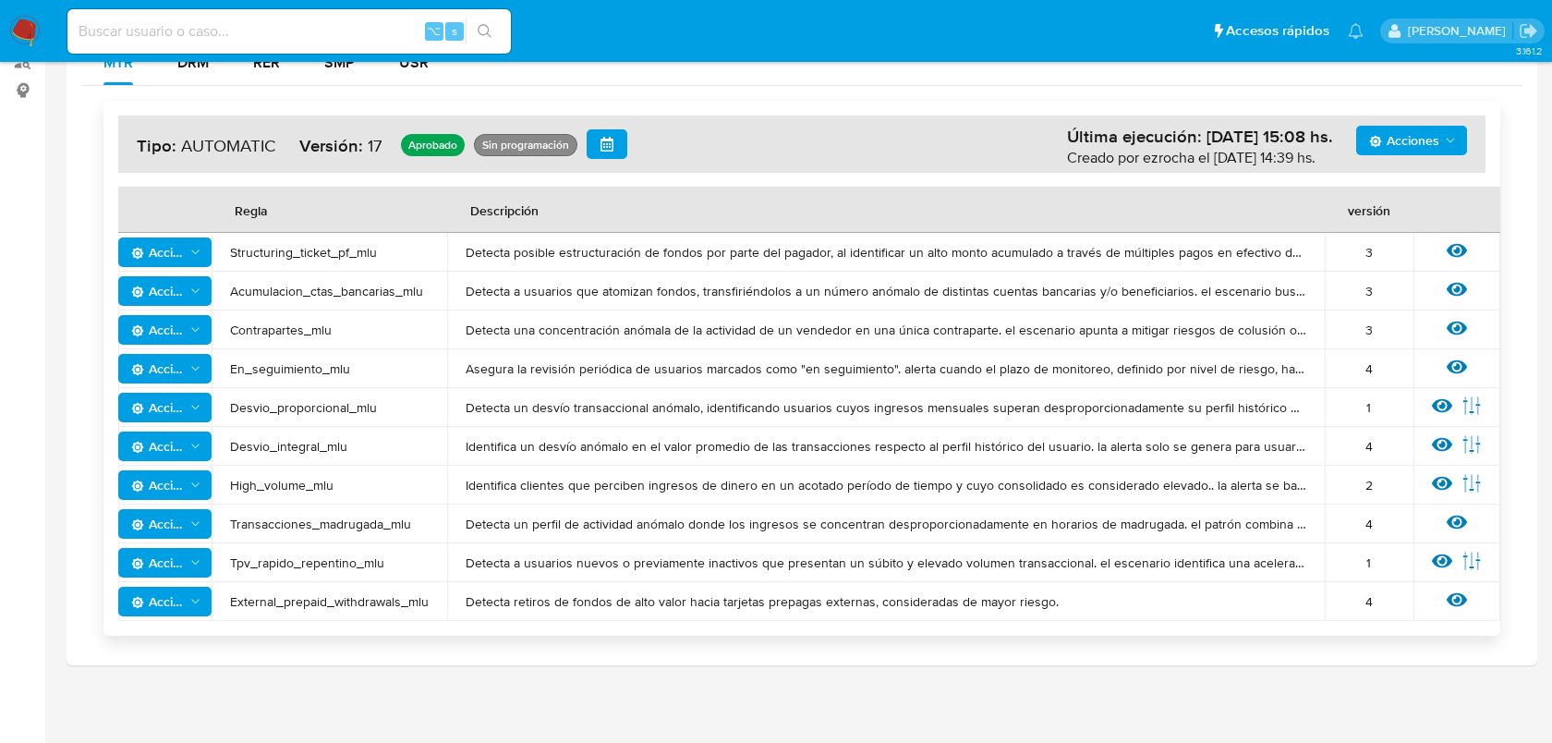
click at [187, 364] on span "Acciones" at bounding box center [166, 369] width 71 height 26
click at [175, 423] on button "Deshabilitar" at bounding box center [165, 415] width 166 height 44
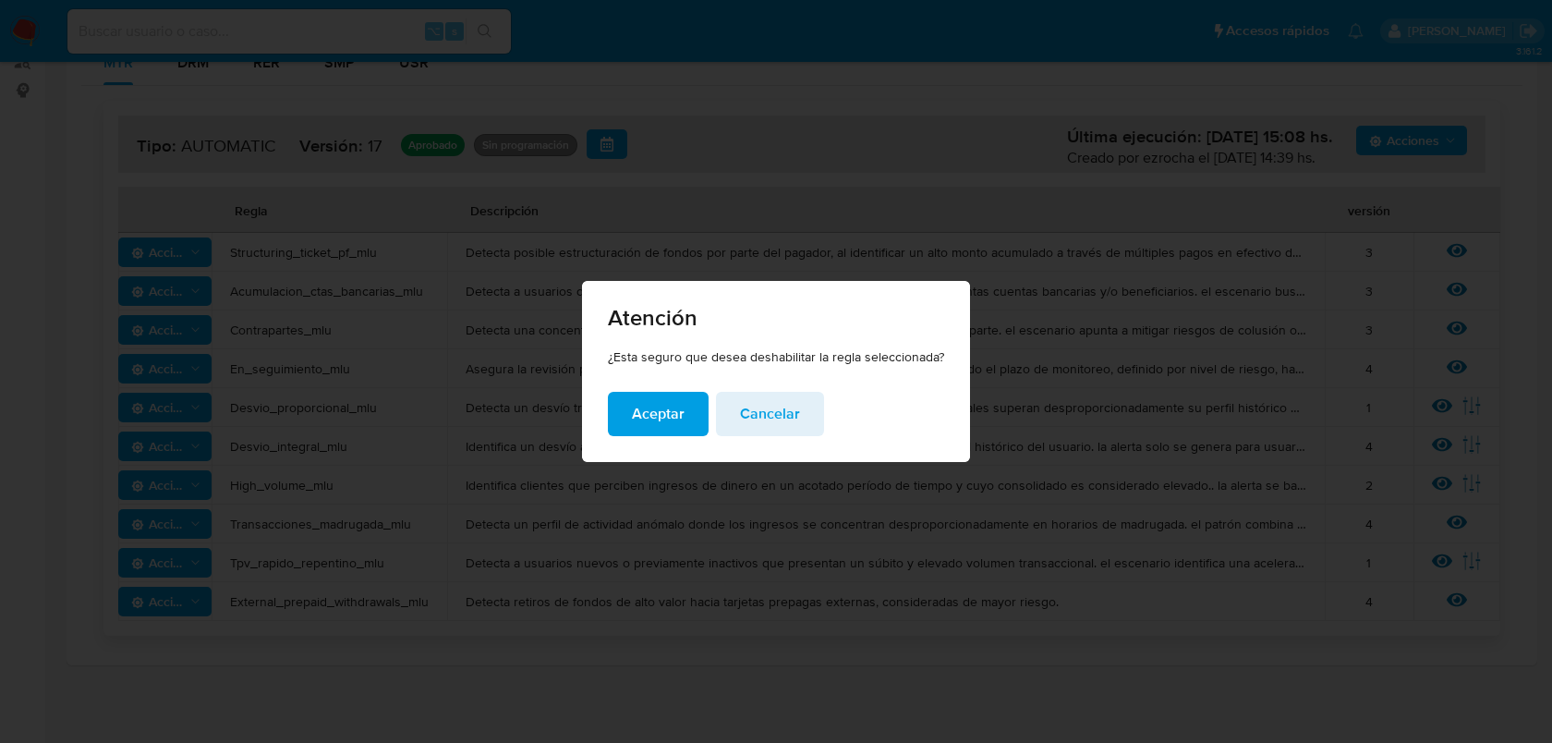
click at [639, 426] on span "Aceptar" at bounding box center [658, 414] width 53 height 41
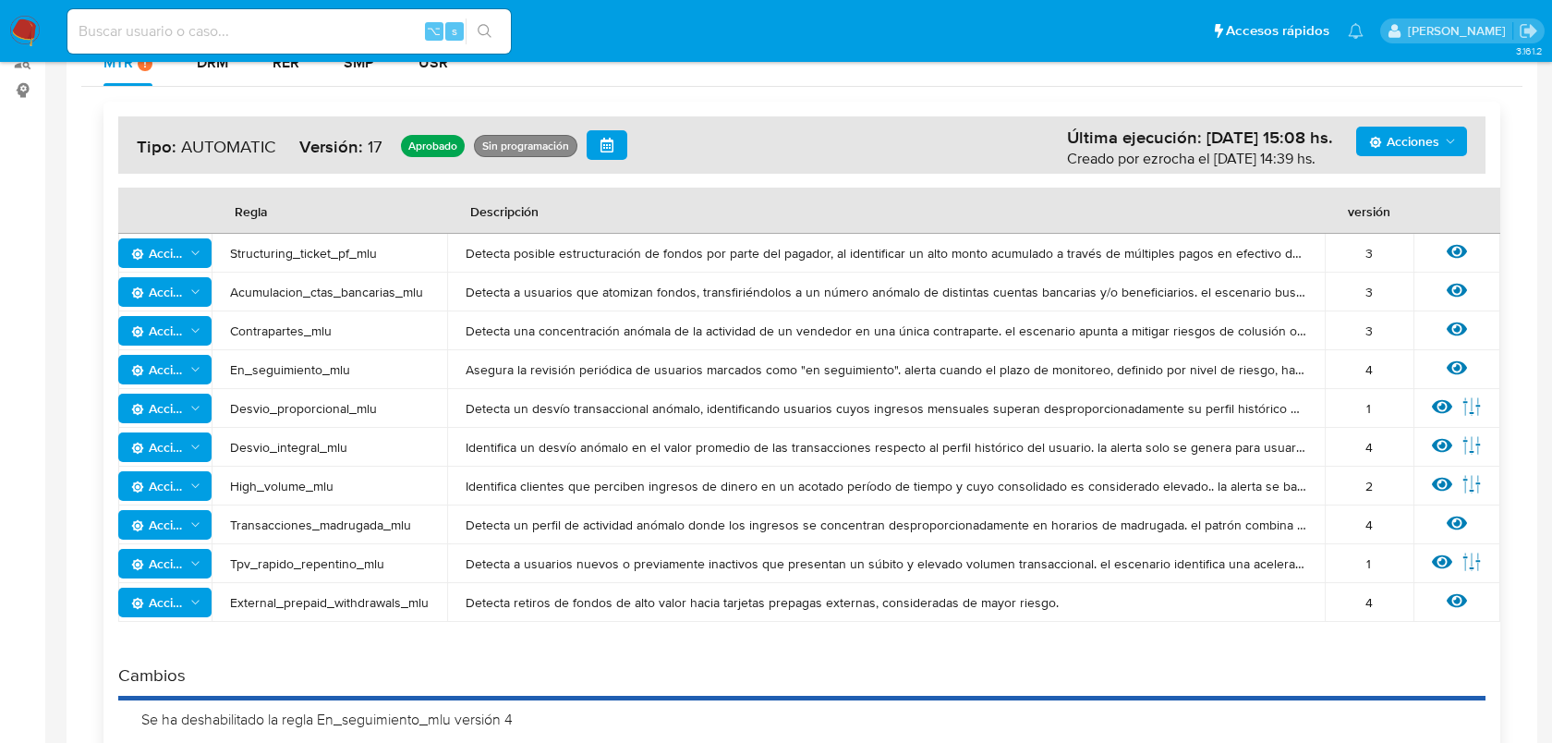
click at [1424, 148] on span "Acciones" at bounding box center [1404, 142] width 70 height 30
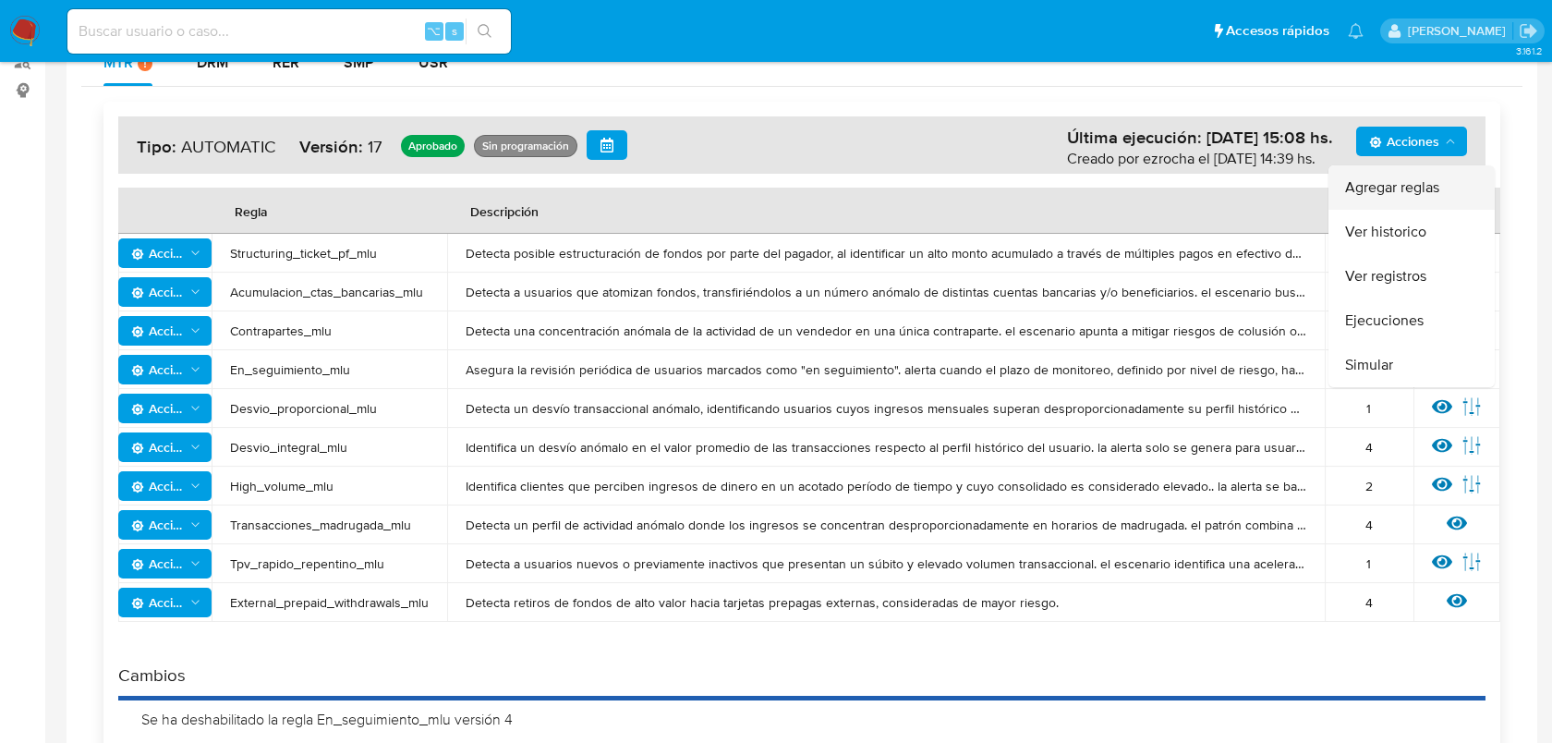
click at [1386, 187] on button "Agregar reglas" at bounding box center [1412, 187] width 166 height 44
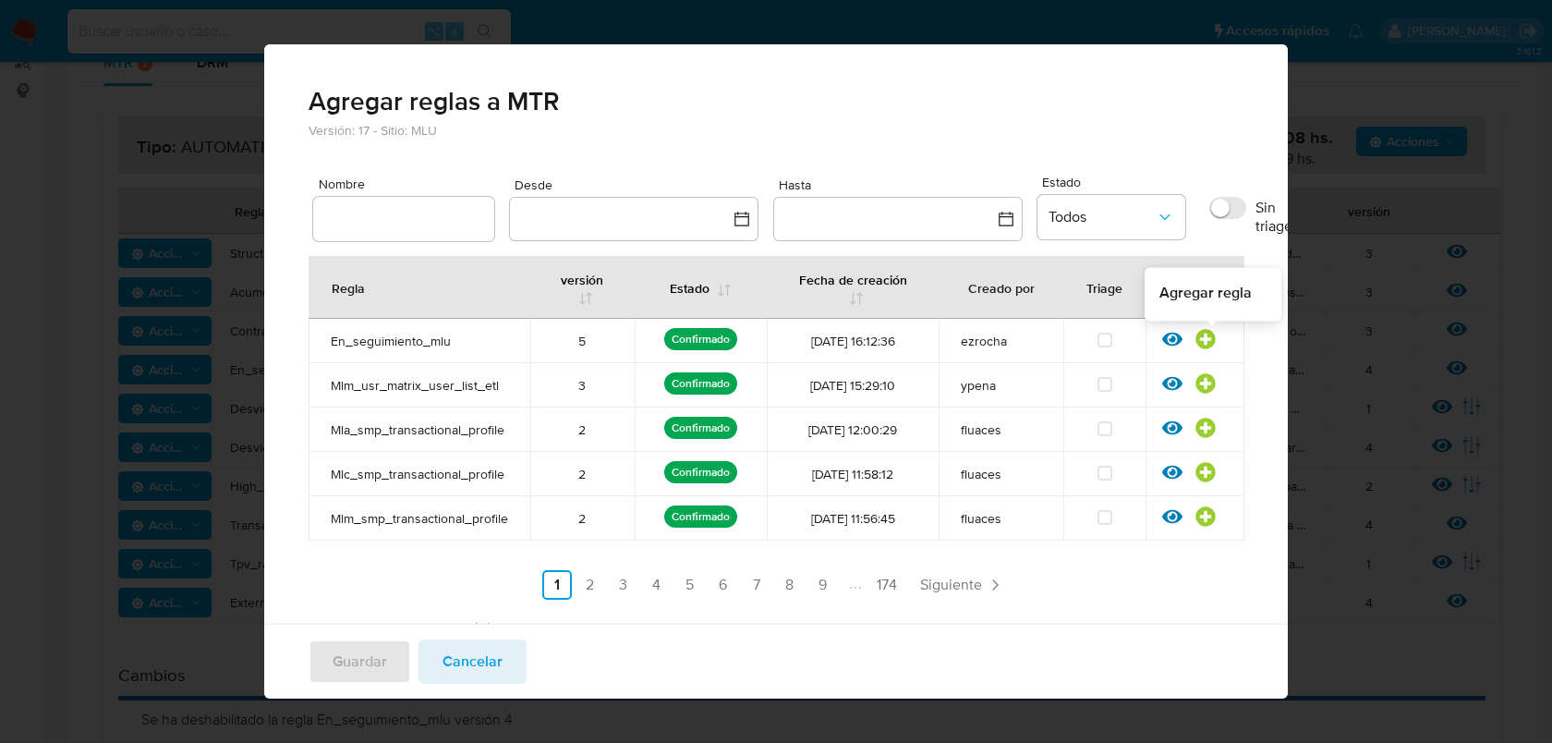
click at [1206, 343] on icon at bounding box center [1206, 339] width 20 height 20
click at [354, 652] on span "Guardar" at bounding box center [360, 661] width 55 height 41
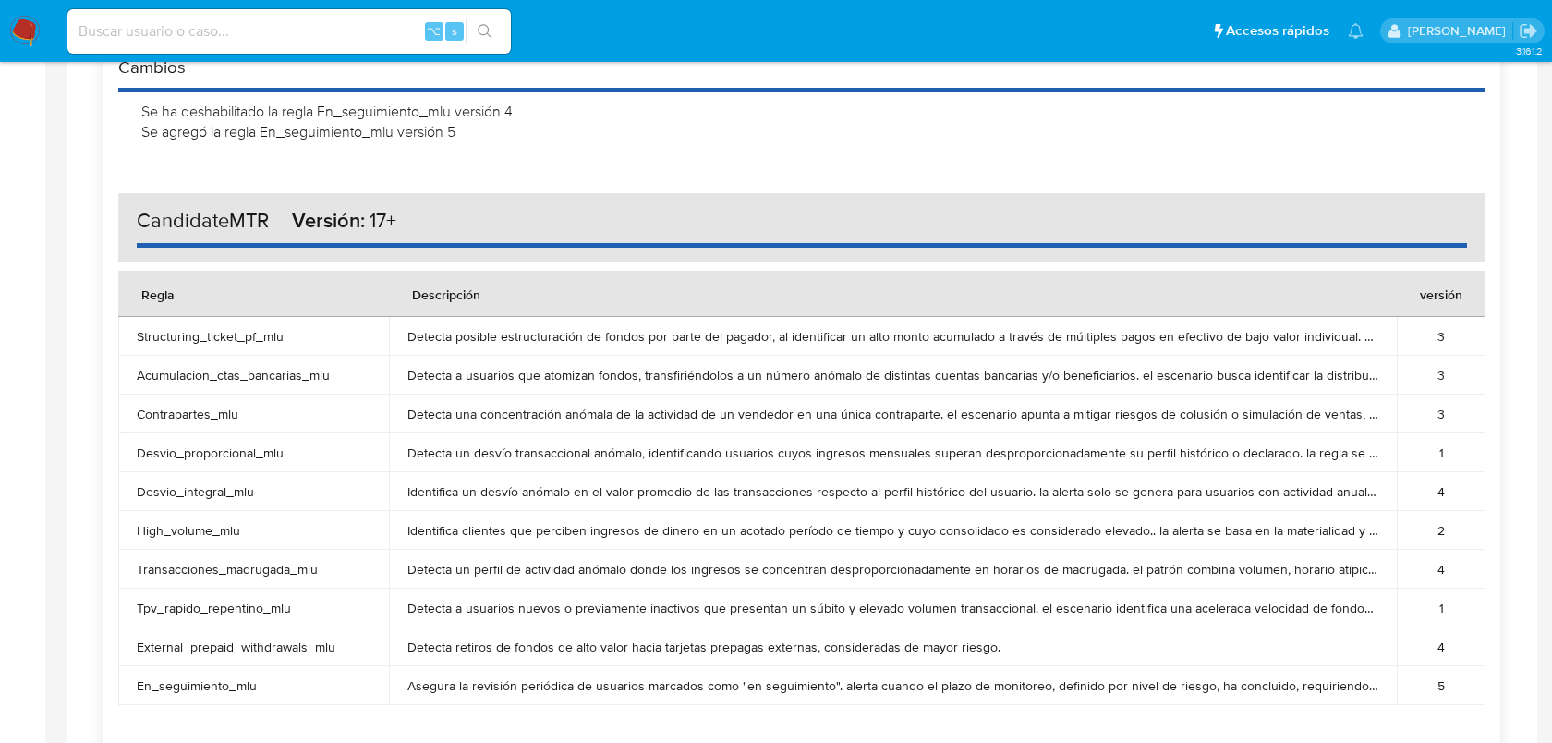
scroll to position [1097, 0]
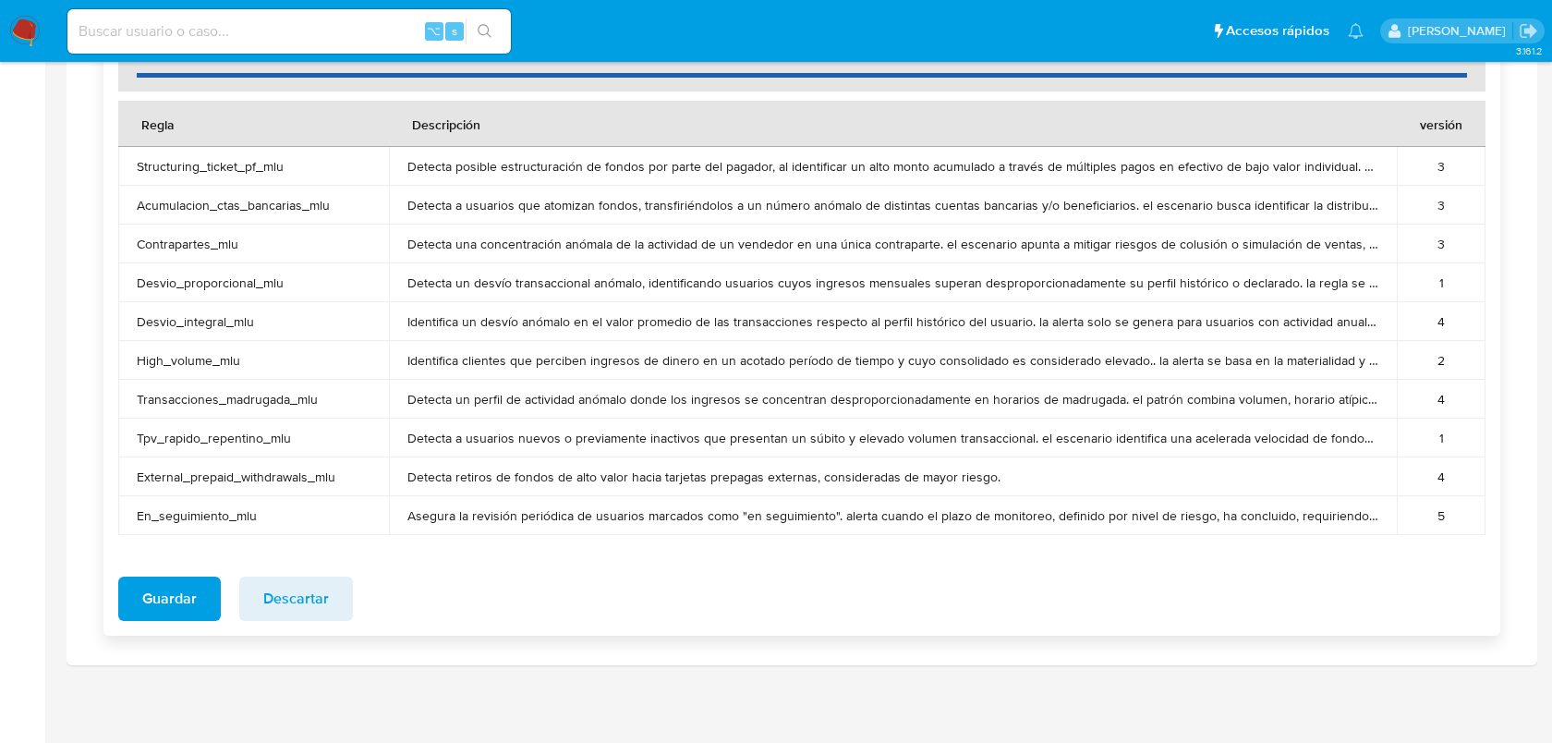
click at [202, 583] on button "Guardar" at bounding box center [169, 599] width 103 height 44
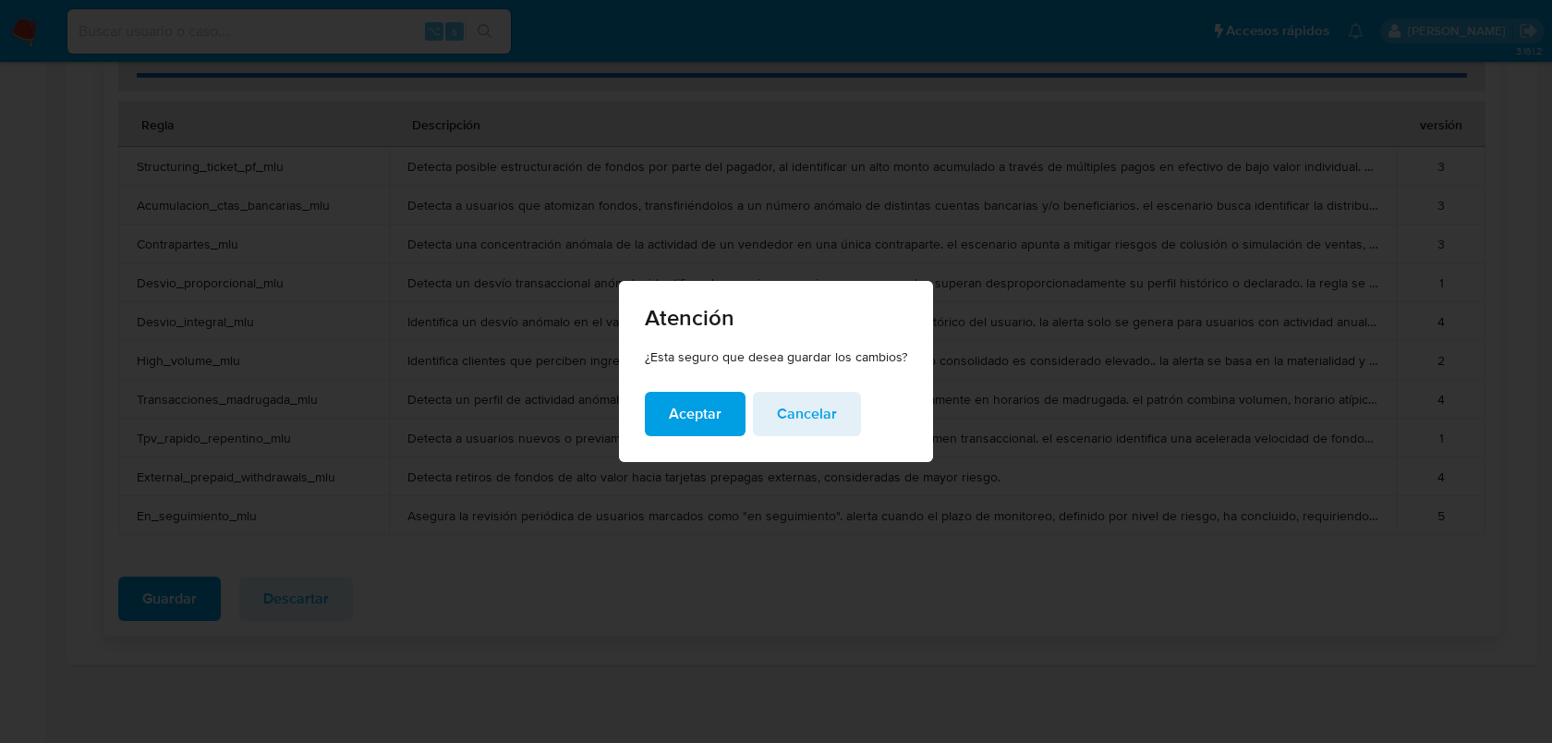
click at [664, 420] on button "Aceptar" at bounding box center [695, 414] width 101 height 44
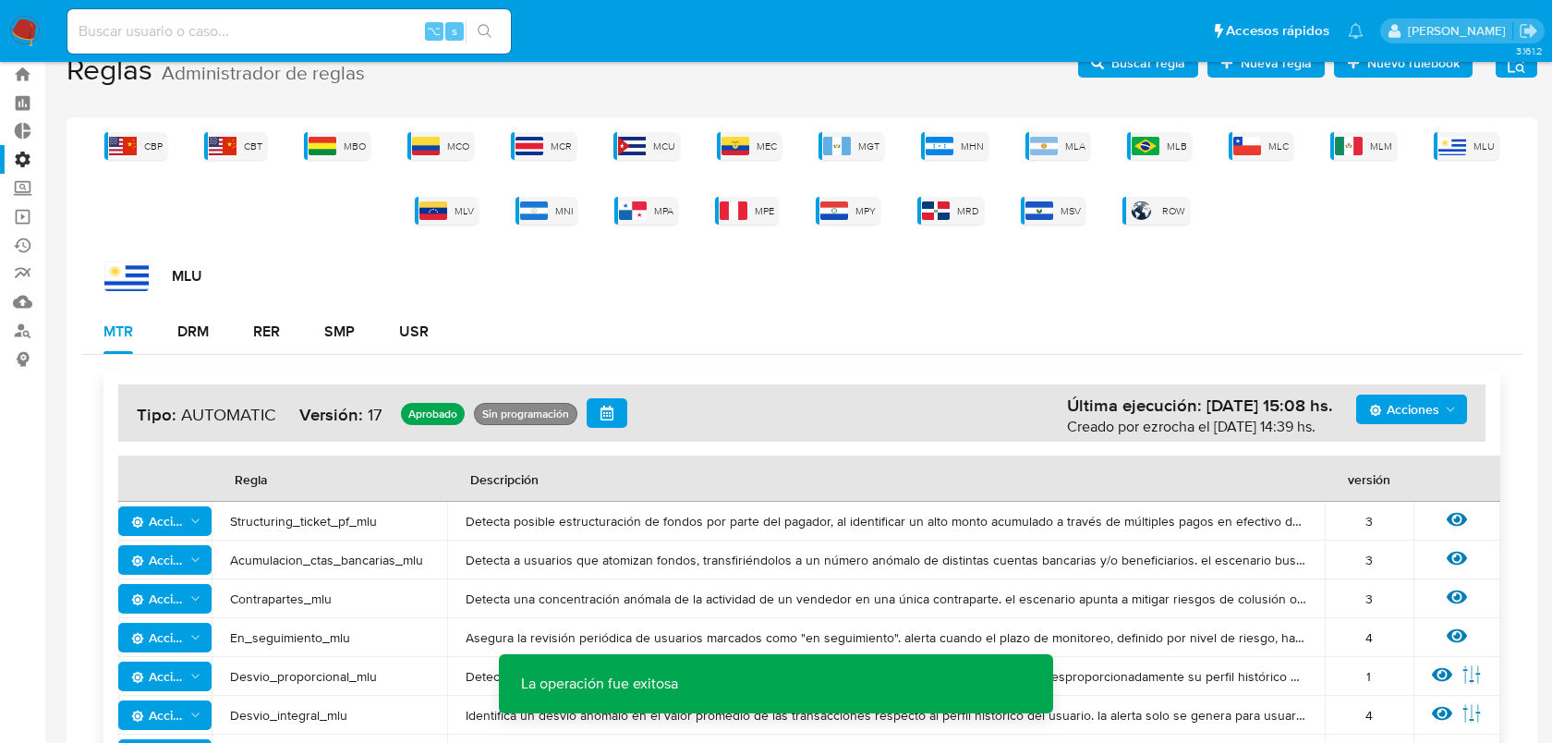
scroll to position [0, 0]
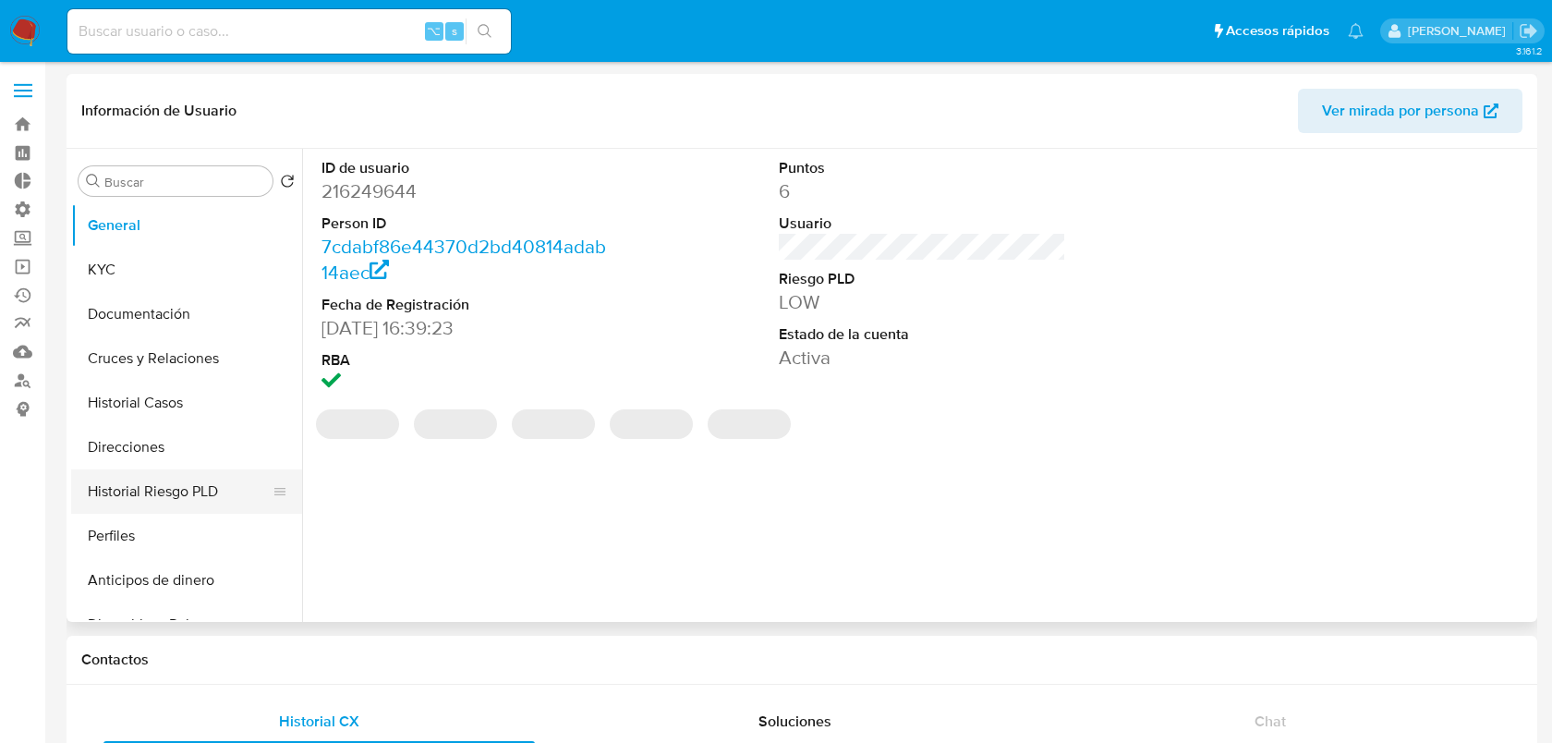
select select "10"
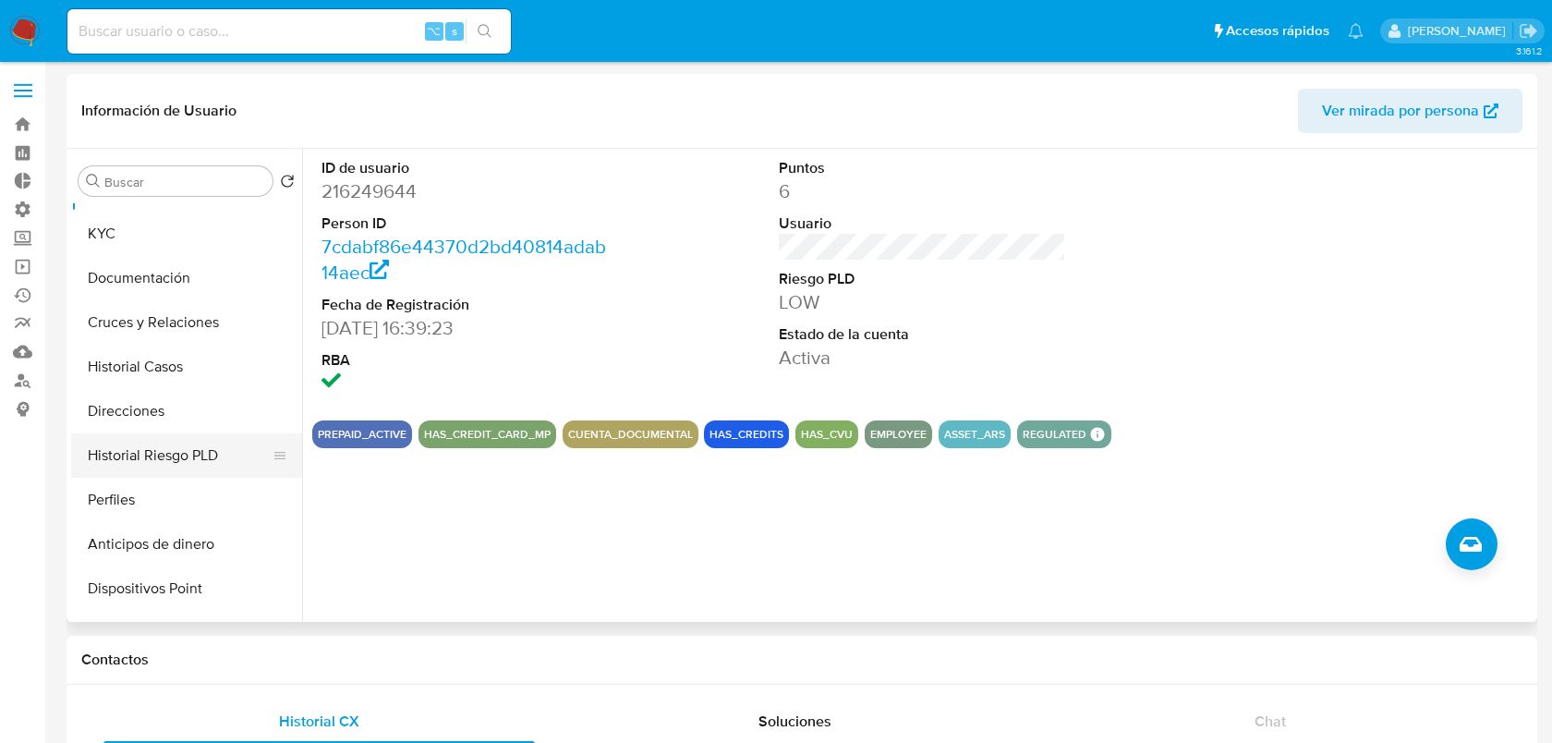
scroll to position [48, 0]
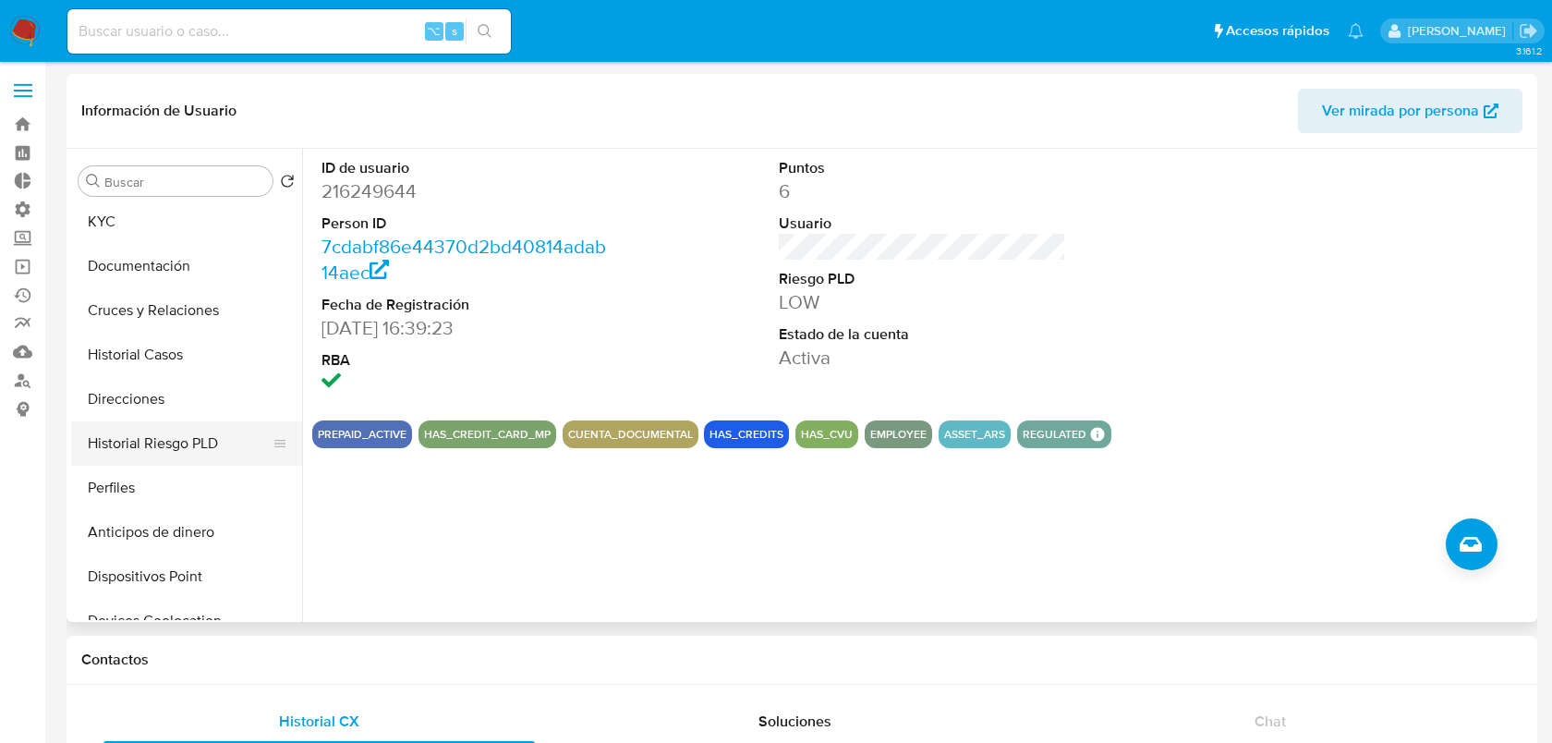
click at [161, 424] on button "Historial Riesgo PLD" at bounding box center [179, 443] width 216 height 44
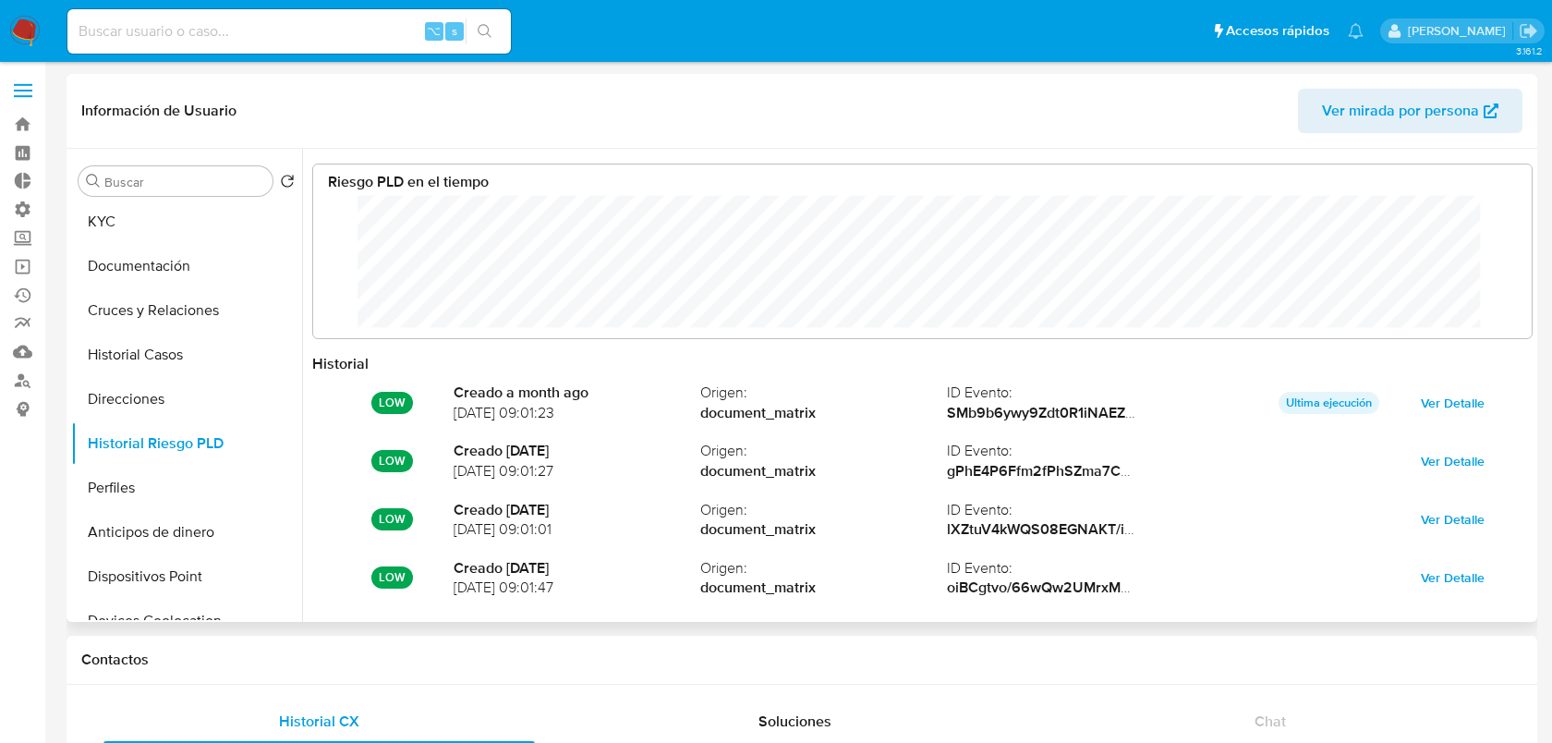
scroll to position [139, 1182]
click at [106, 30] on input at bounding box center [289, 31] width 444 height 24
type input "vlado_as"
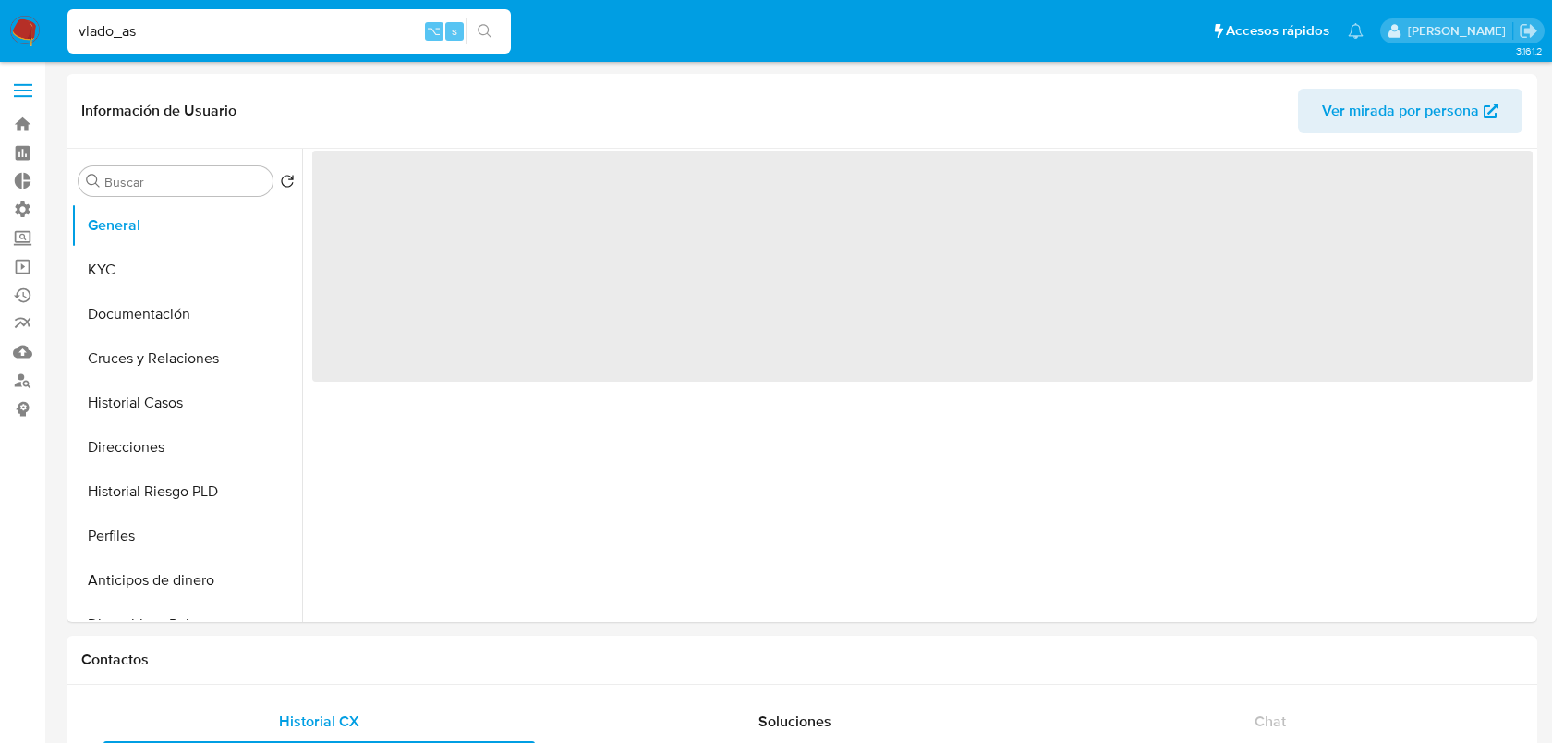
select select "10"
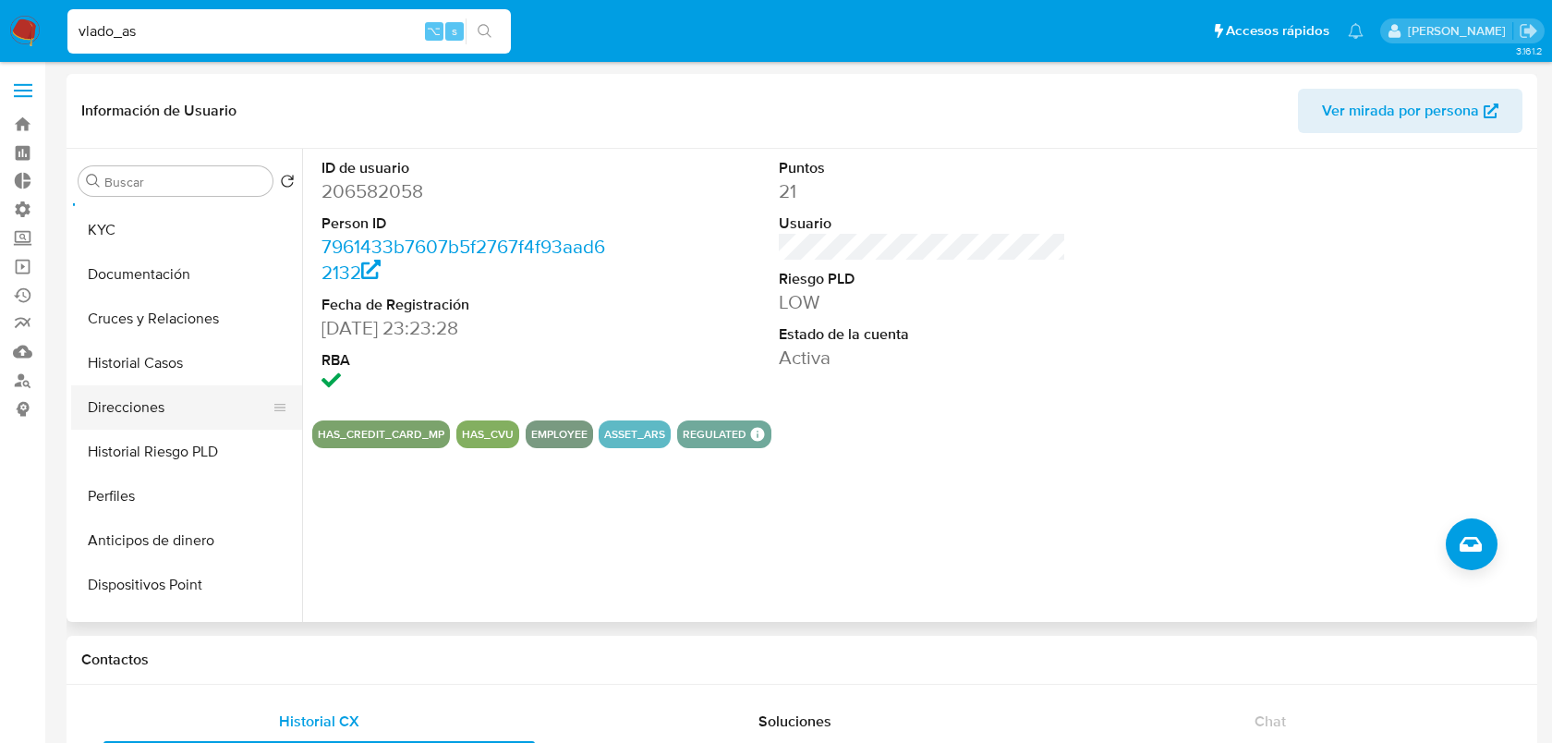
scroll to position [50, 0]
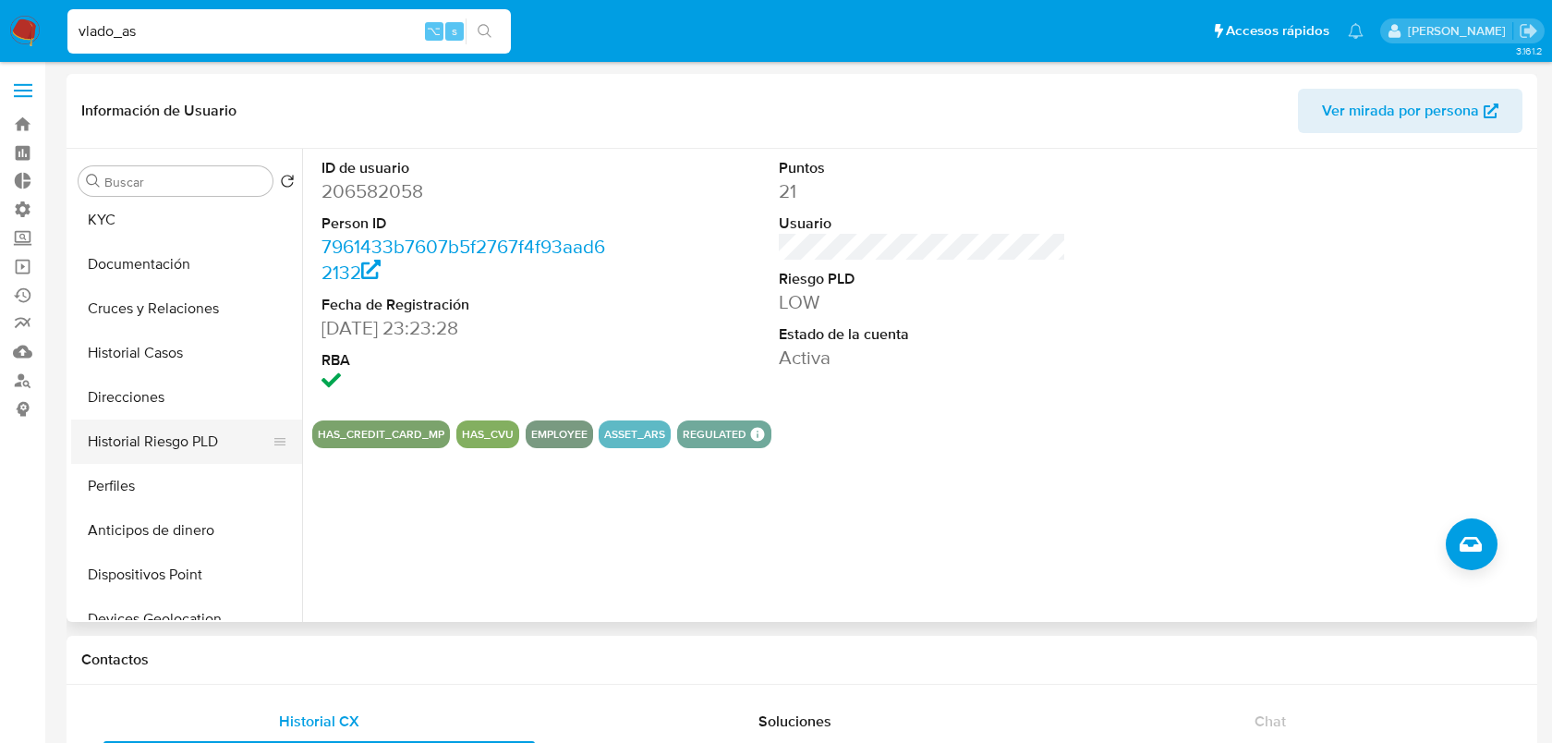
click at [161, 447] on button "Historial Riesgo PLD" at bounding box center [179, 442] width 216 height 44
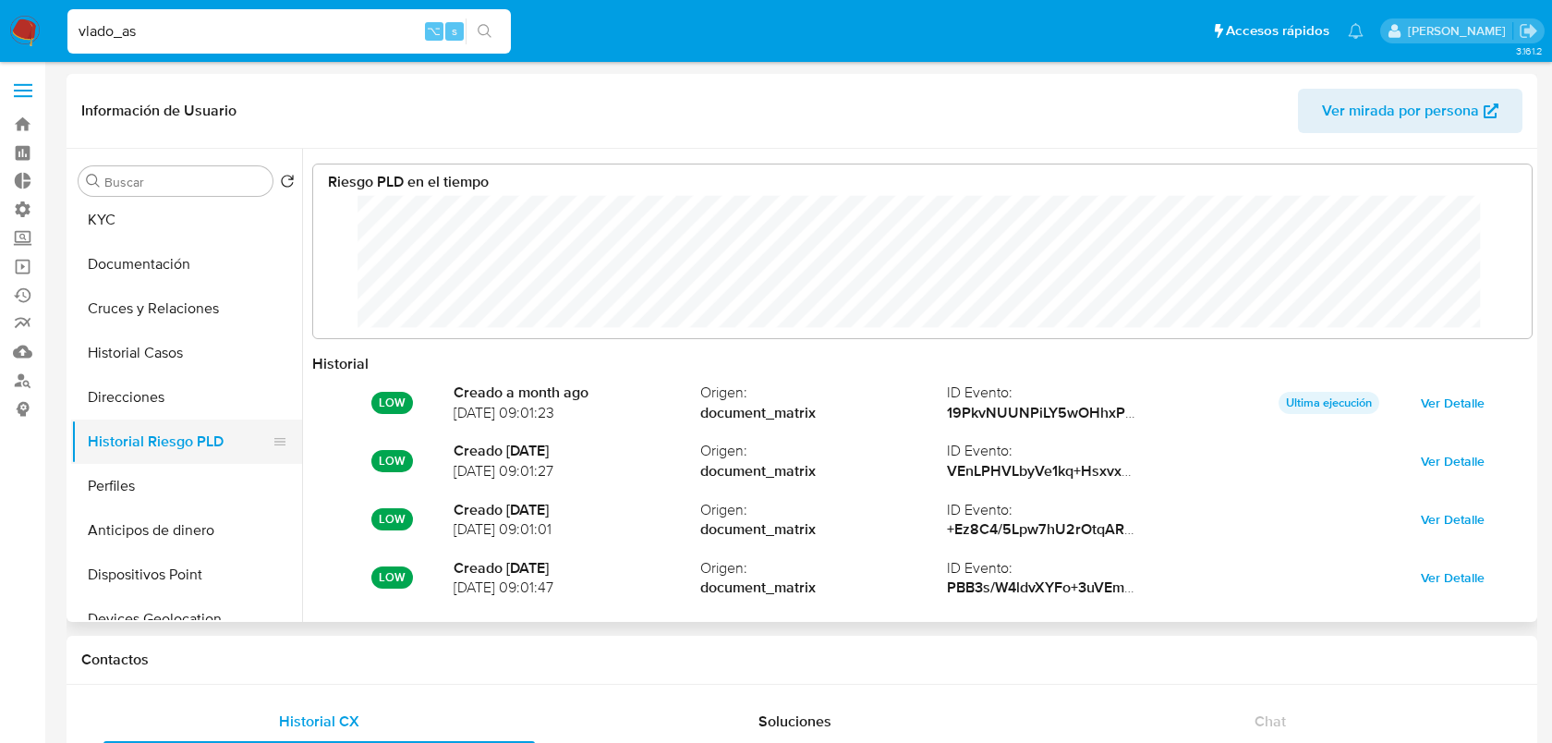
scroll to position [139, 1182]
click at [164, 211] on button "KYC" at bounding box center [179, 220] width 216 height 44
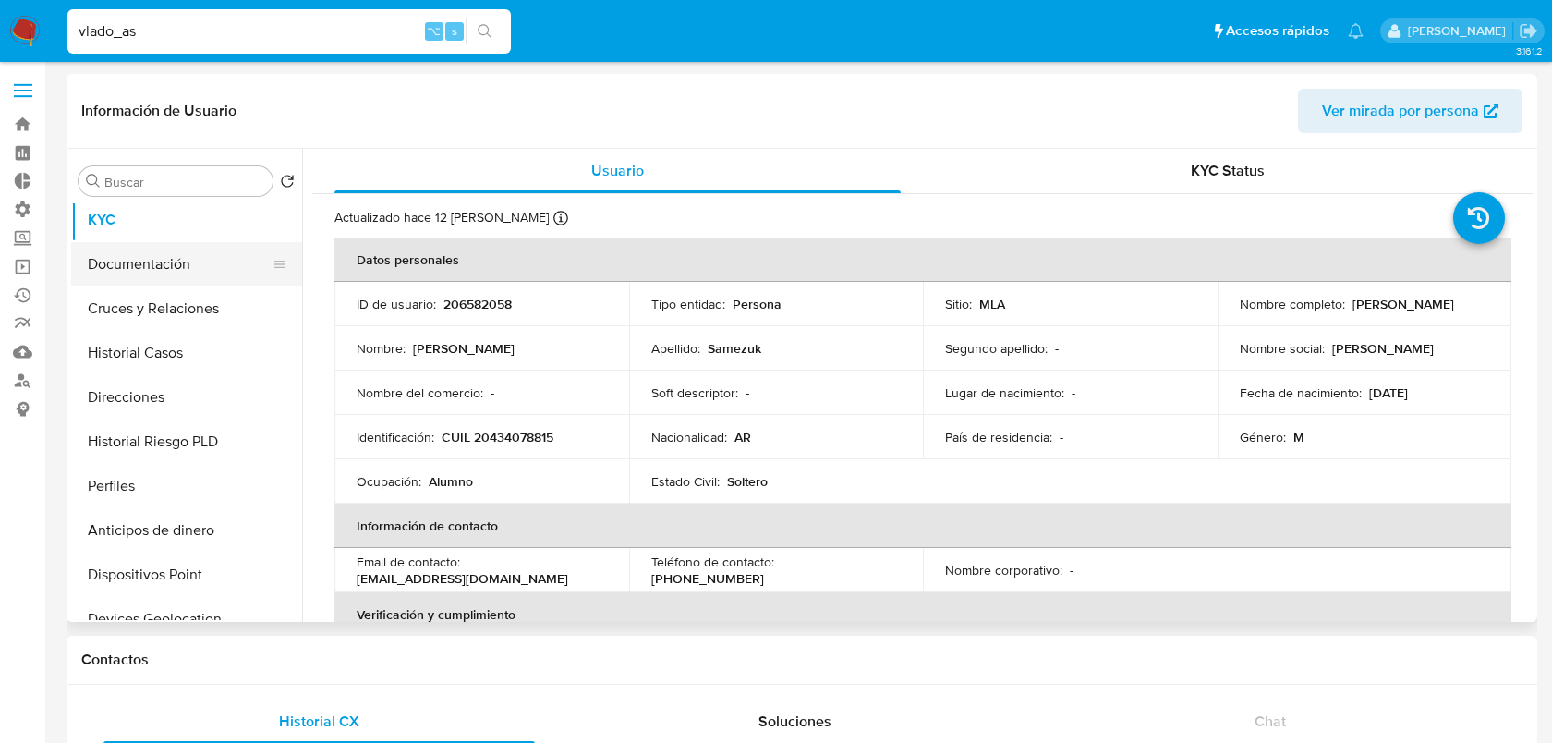
scroll to position [0, 0]
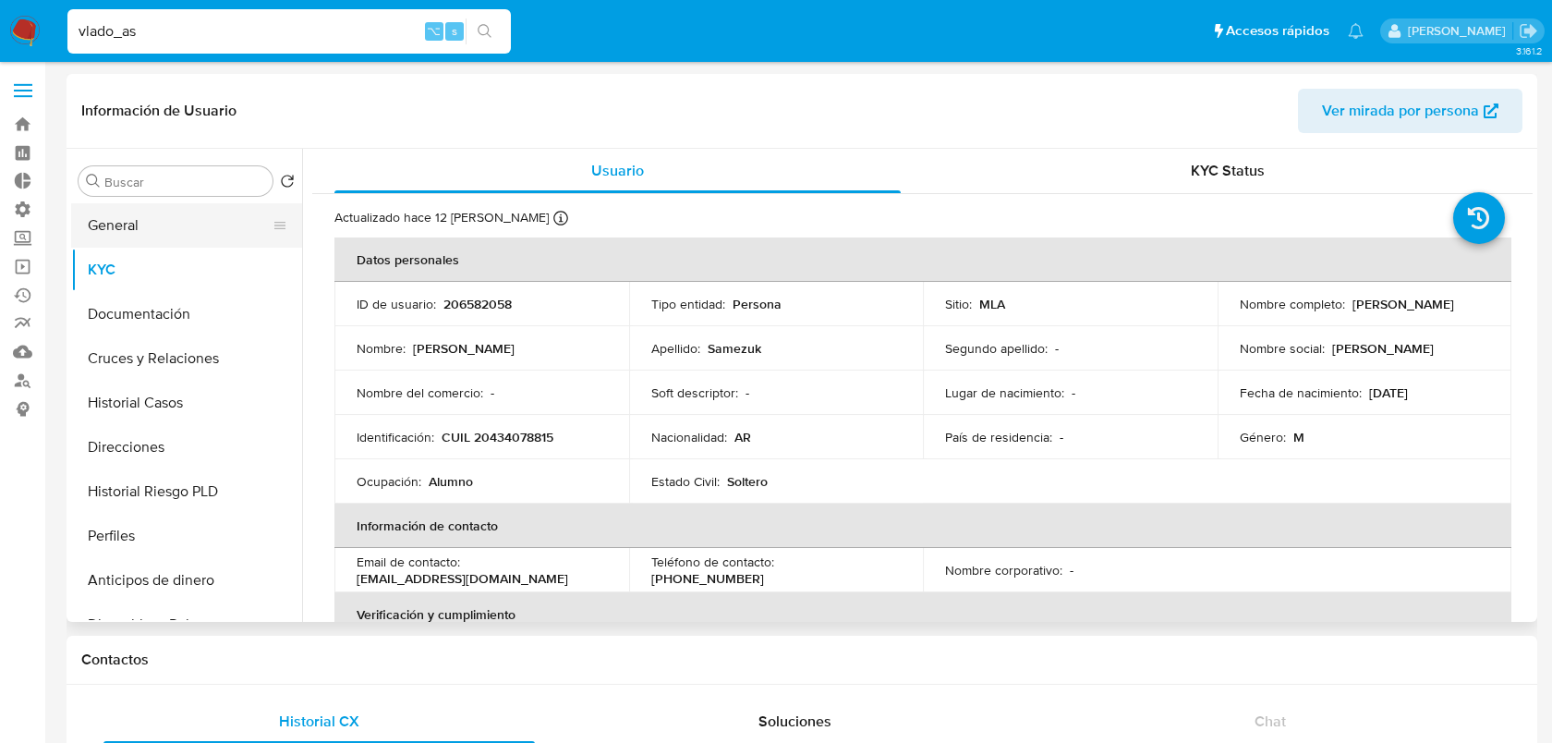
click at [138, 223] on button "General" at bounding box center [179, 225] width 216 height 44
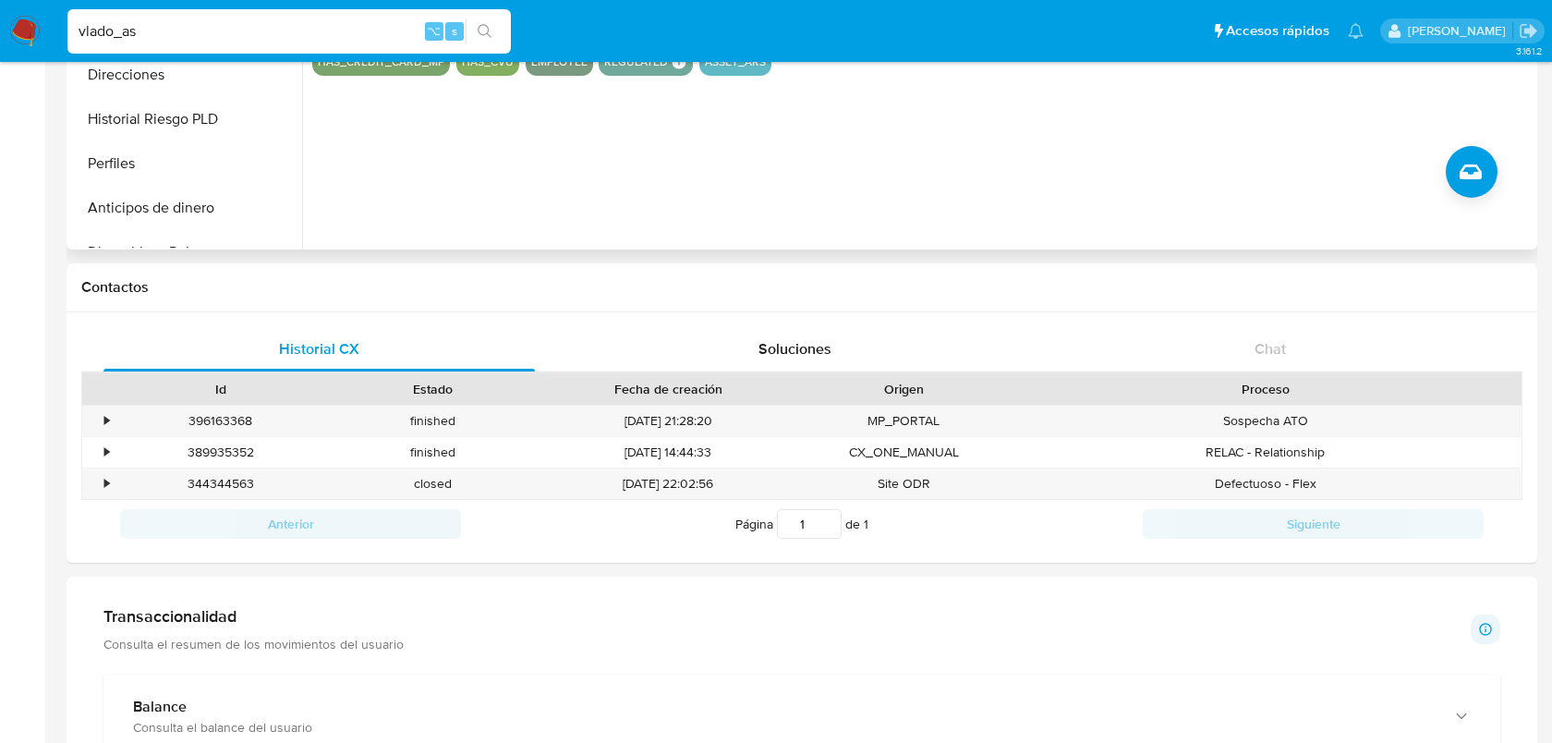
scroll to position [373, 0]
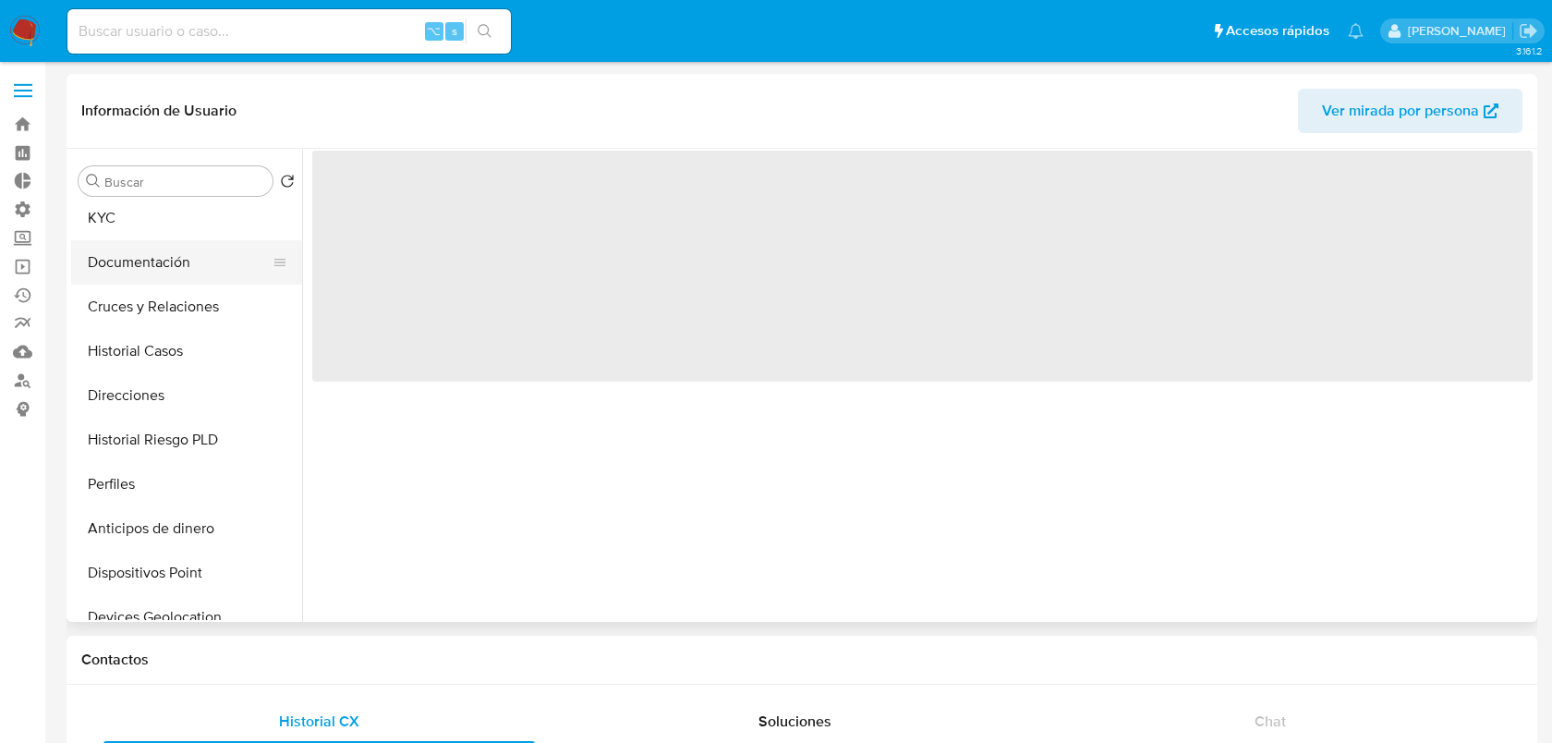
scroll to position [59, 0]
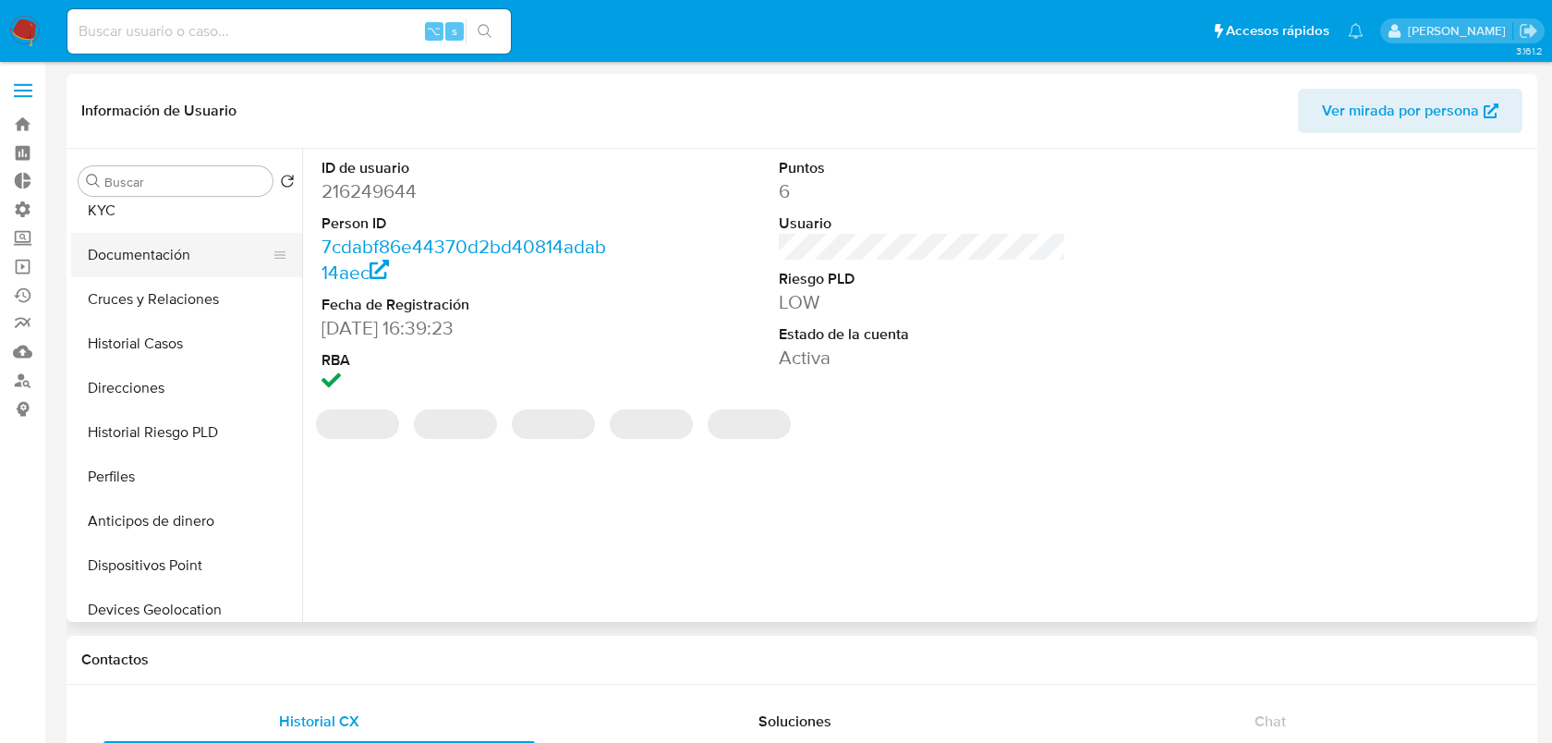
select select "10"
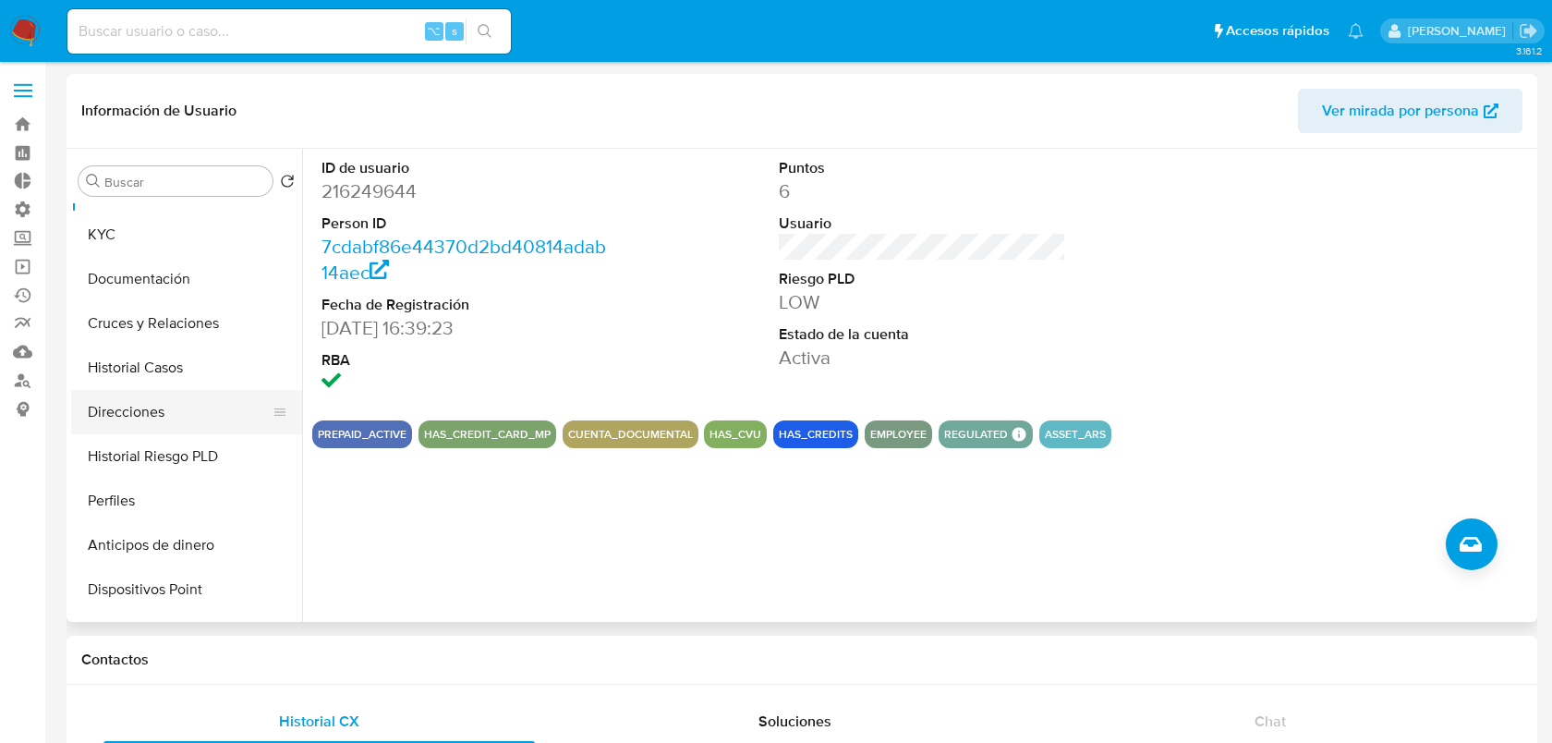
scroll to position [0, 0]
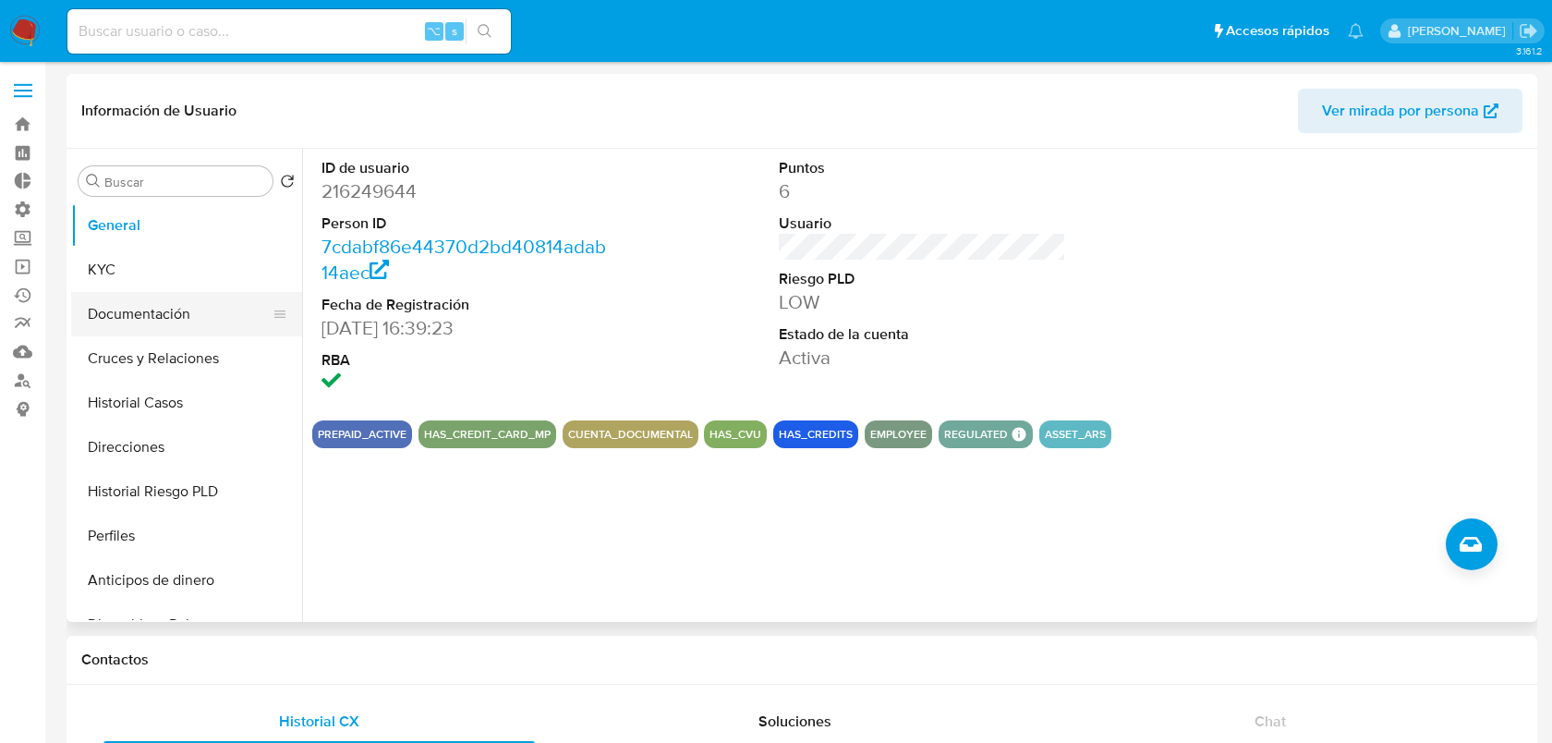
click at [193, 317] on button "Documentación" at bounding box center [179, 314] width 216 height 44
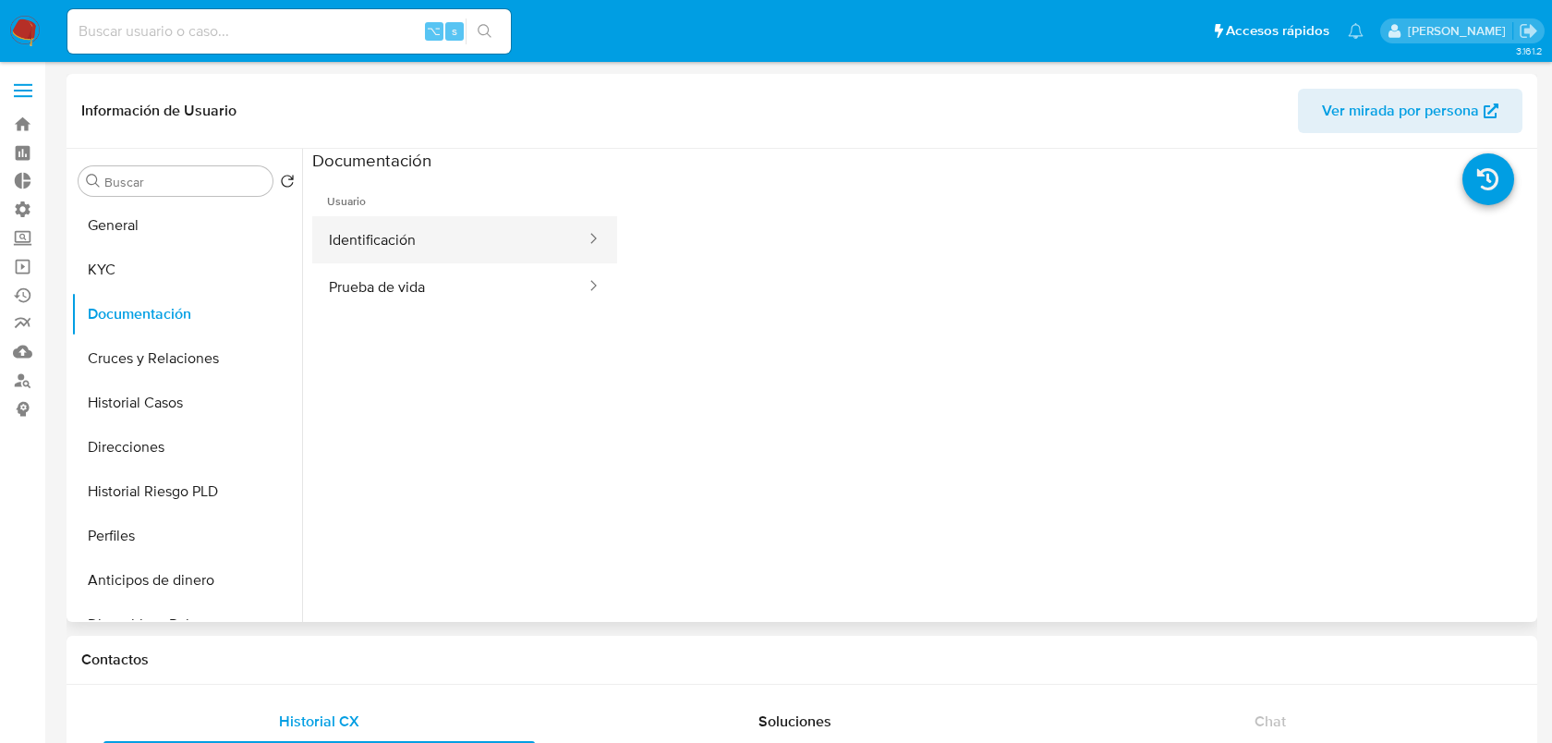
click at [515, 255] on button "Identificación" at bounding box center [449, 239] width 275 height 47
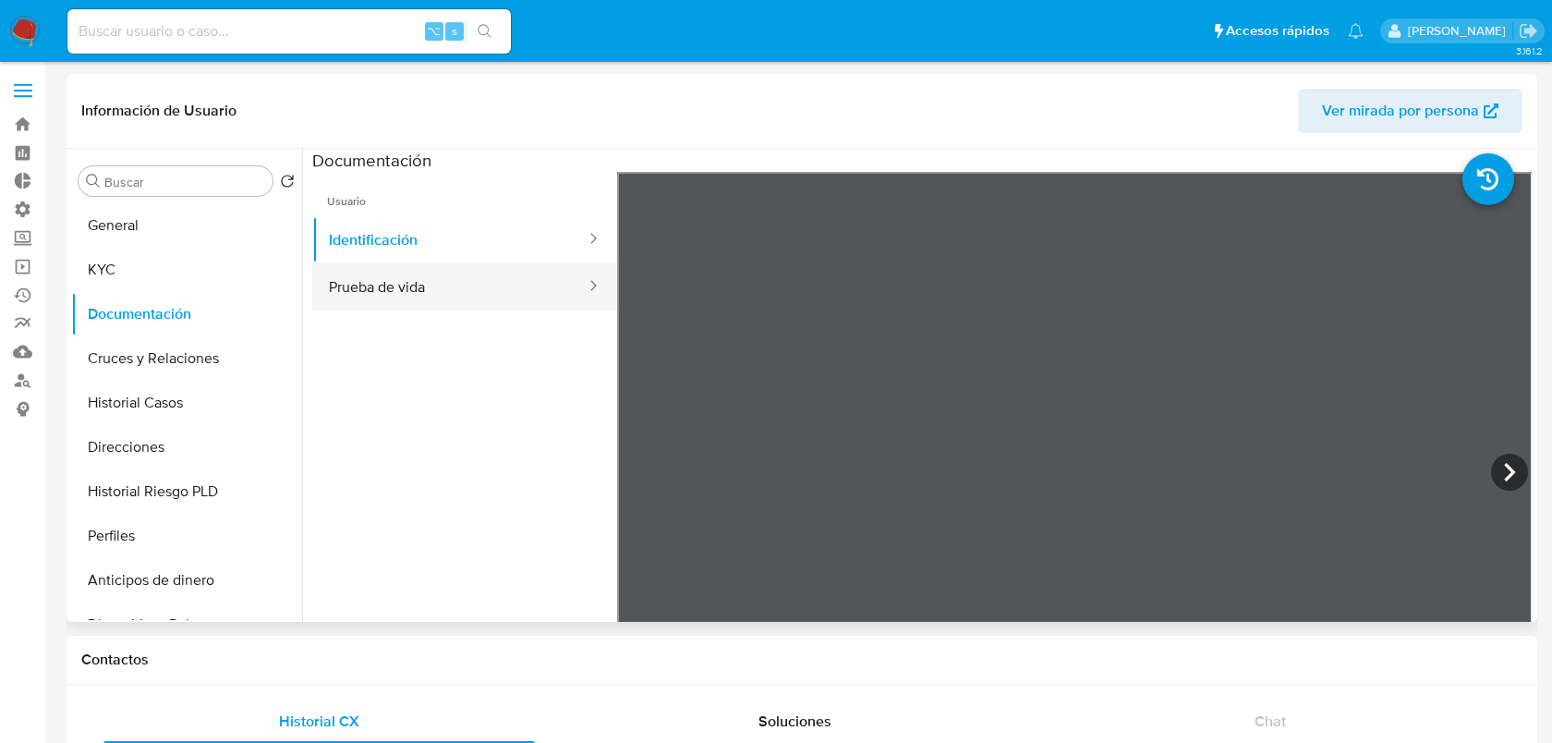
click at [529, 287] on button "Prueba de vida" at bounding box center [449, 286] width 275 height 47
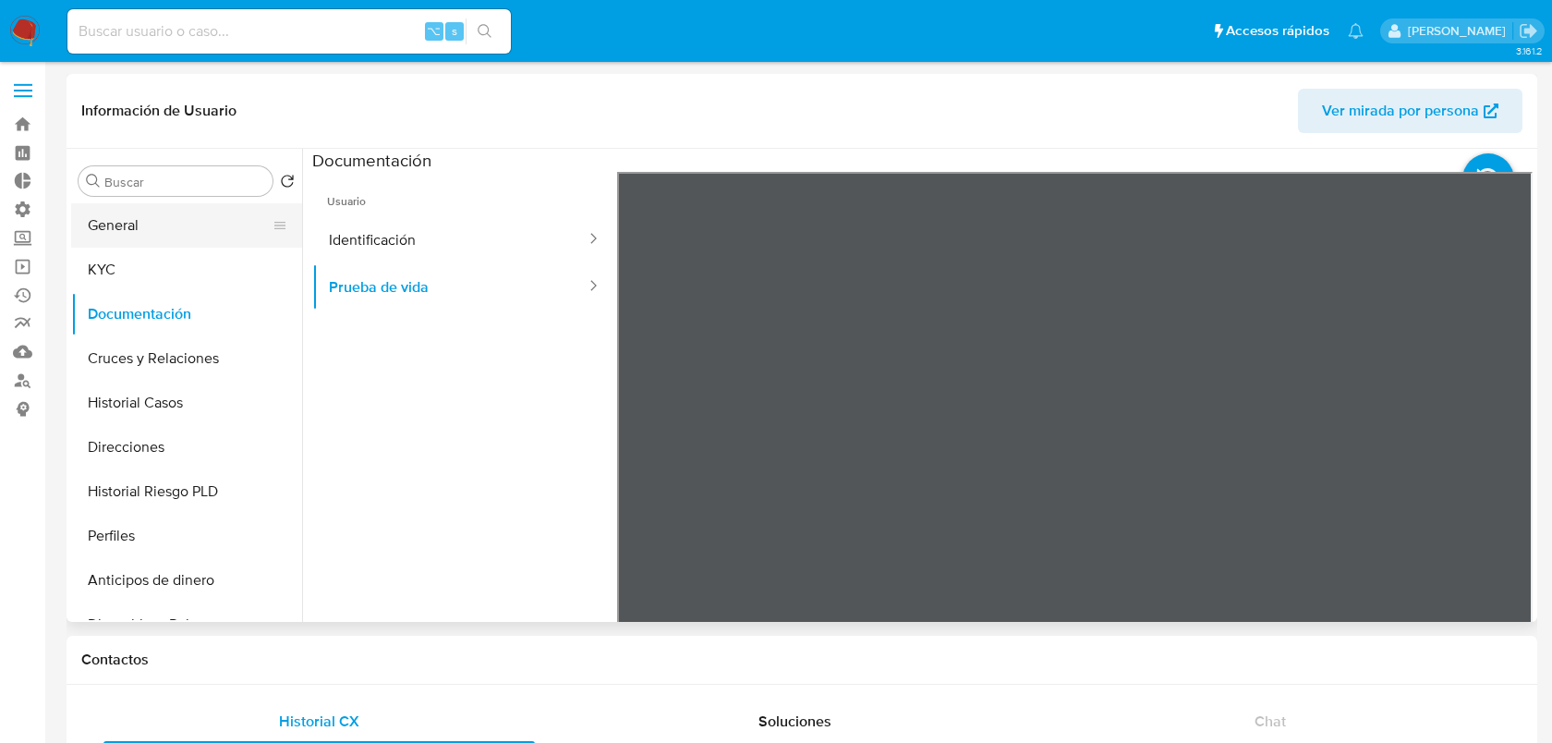
click at [122, 222] on button "General" at bounding box center [179, 225] width 216 height 44
